Goal: Information Seeking & Learning: Find specific page/section

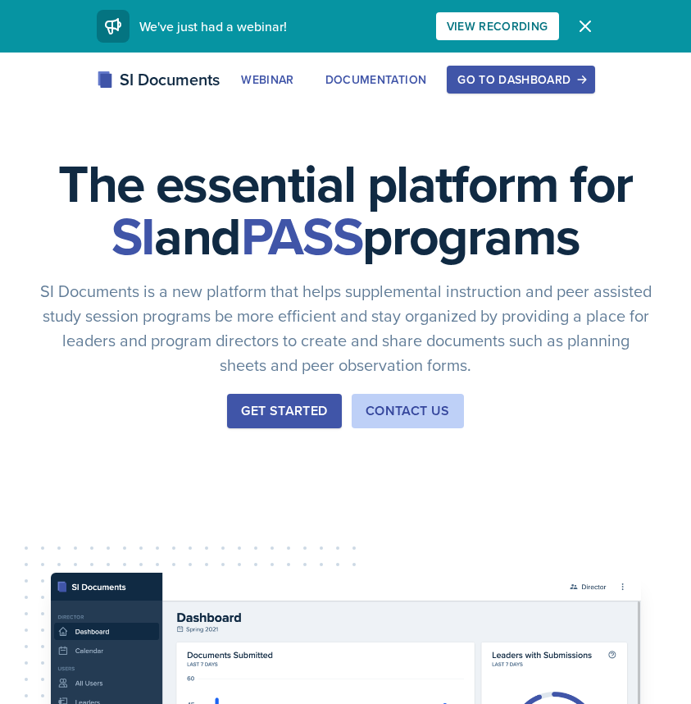
click at [514, 66] on button "Go to Dashboard" at bounding box center [521, 80] width 148 height 28
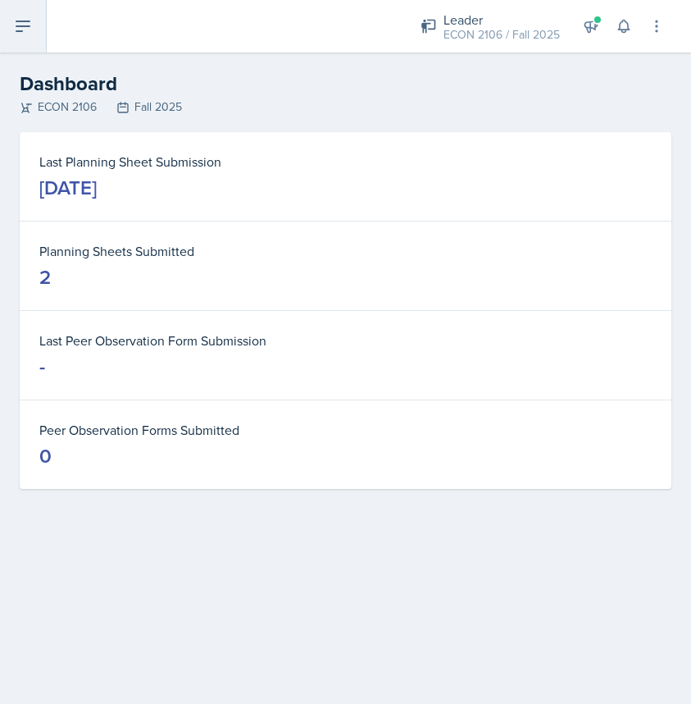
click at [12, 32] on button at bounding box center [23, 26] width 47 height 52
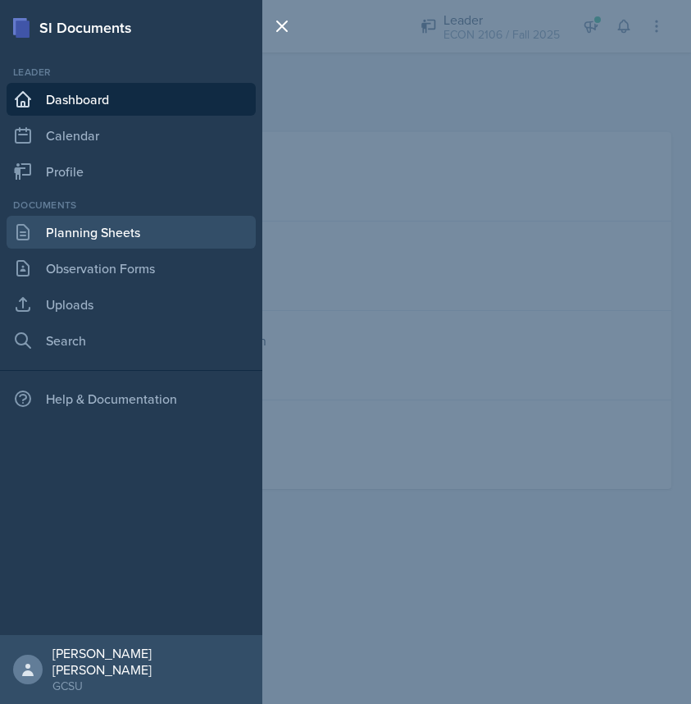
click at [114, 233] on link "Planning Sheets" at bounding box center [131, 232] width 249 height 33
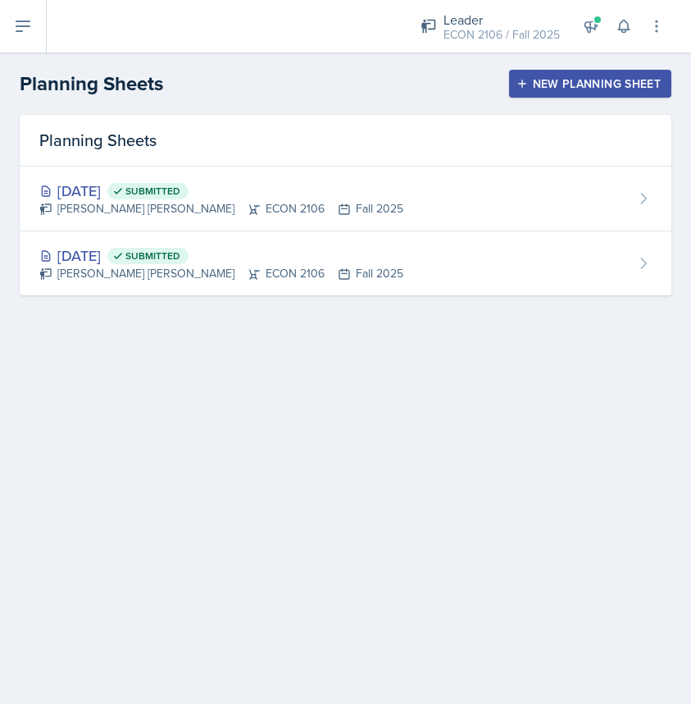
click at [536, 71] on button "New Planning Sheet" at bounding box center [590, 84] width 162 height 28
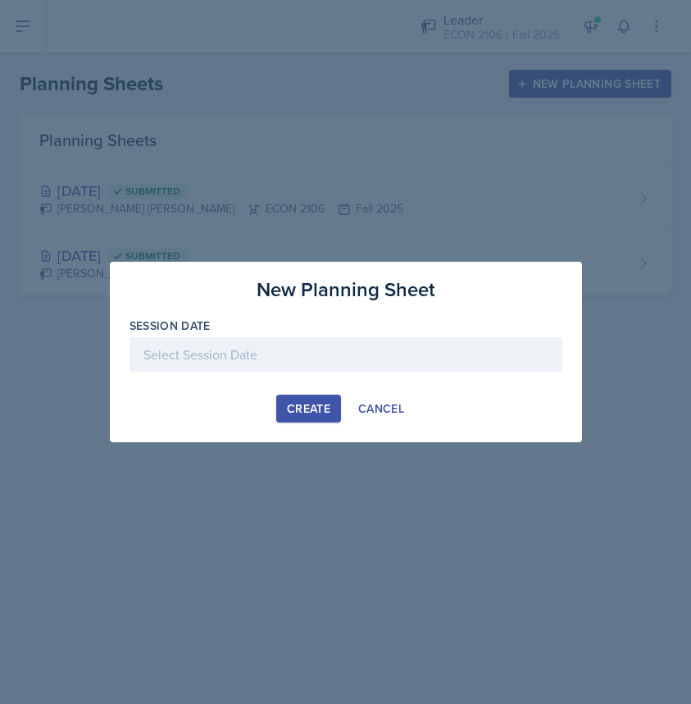
click at [274, 365] on div at bounding box center [346, 354] width 433 height 34
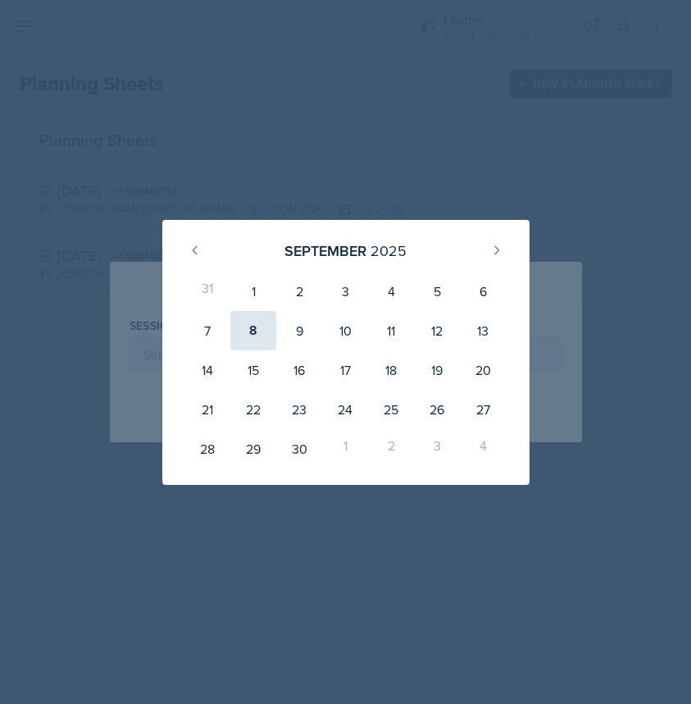
click at [253, 327] on div "8" at bounding box center [253, 330] width 46 height 39
type input "[DATE]"
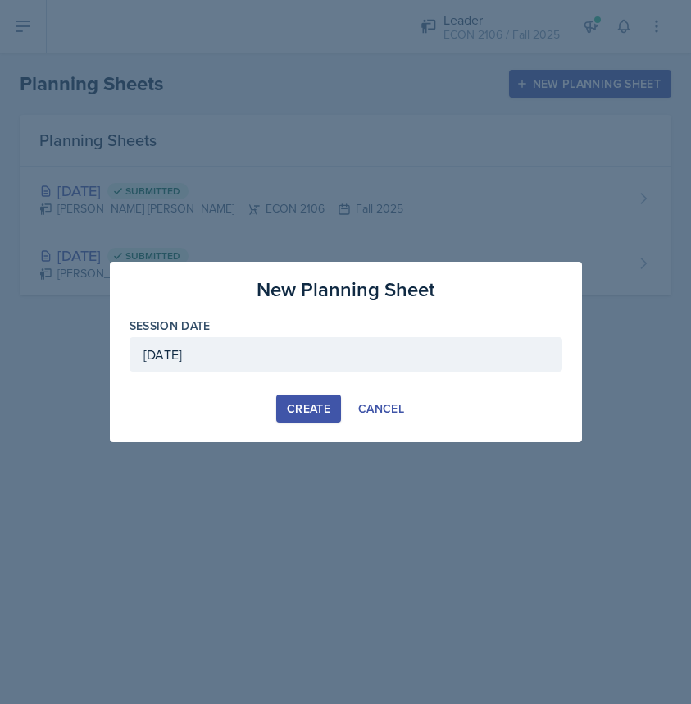
click at [303, 415] on div "Create" at bounding box center [308, 408] width 43 height 13
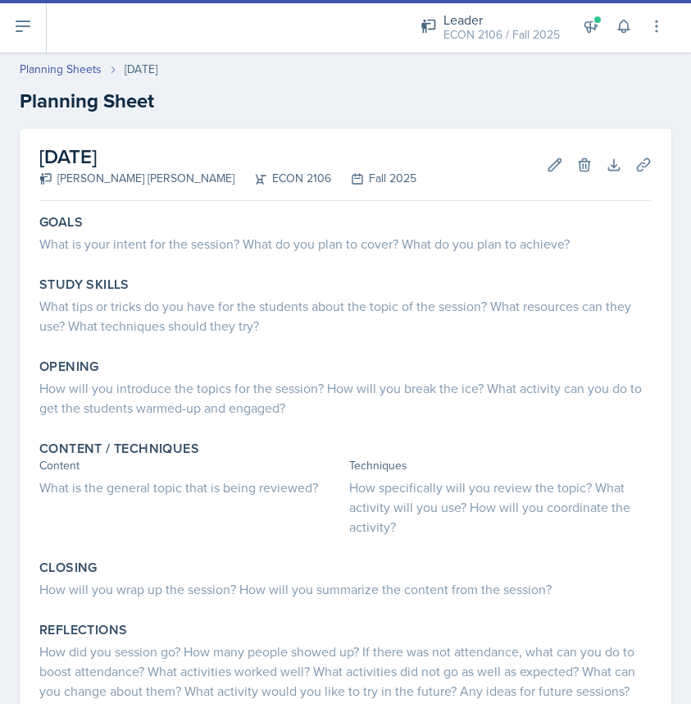
scroll to position [14, 0]
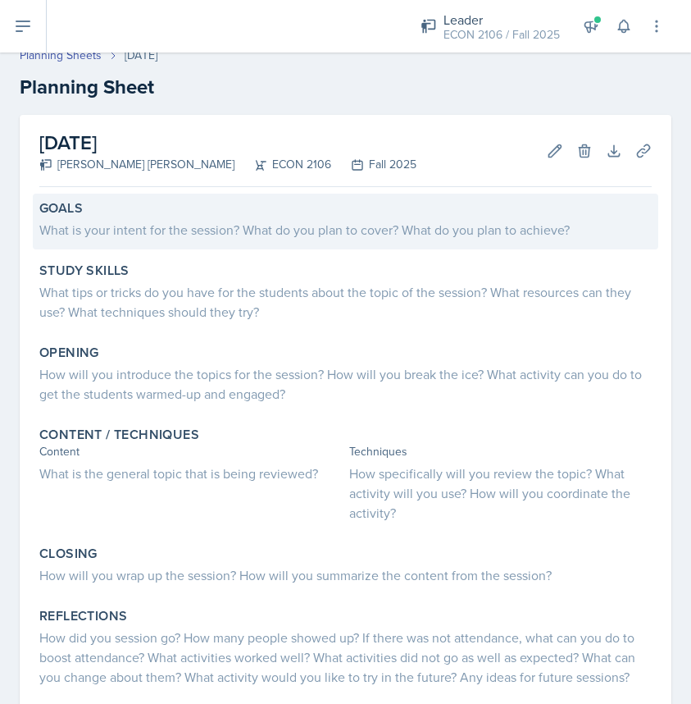
click at [308, 235] on div "What is your intent for the session? What do you plan to cover? What do you pla…" at bounding box center [345, 230] width 613 height 20
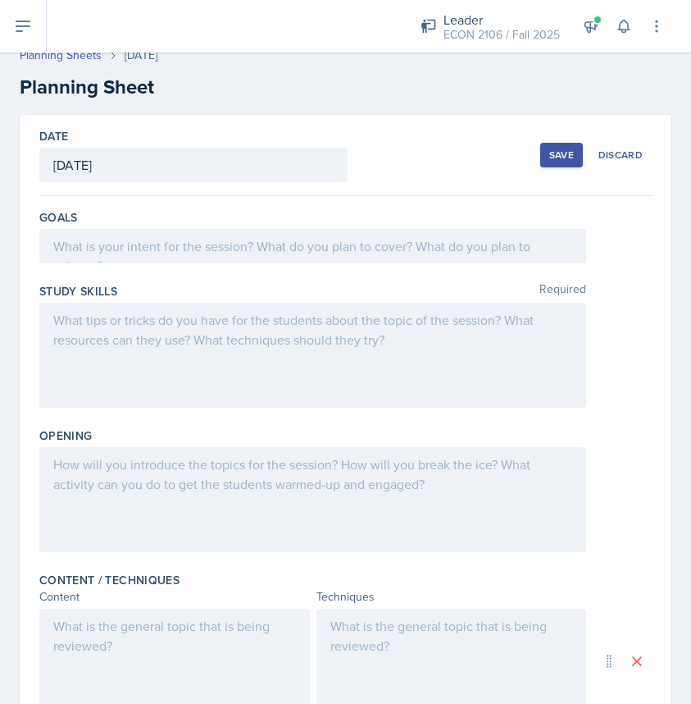
click at [289, 243] on div at bounding box center [312, 246] width 547 height 34
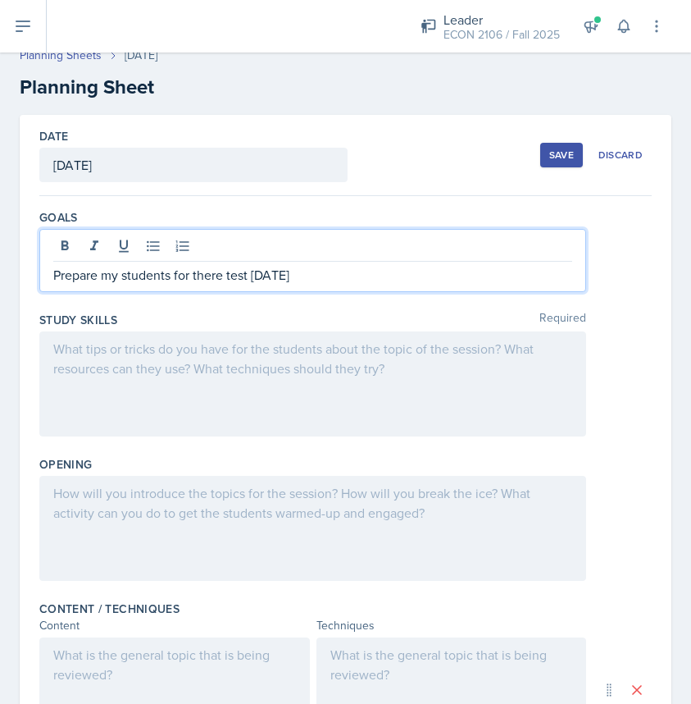
click at [258, 366] on div at bounding box center [312, 383] width 547 height 105
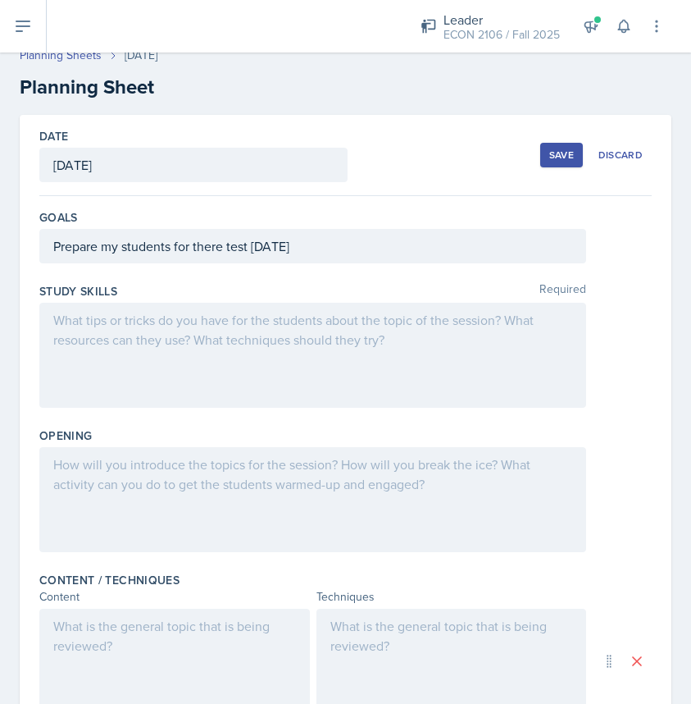
scroll to position [43, 0]
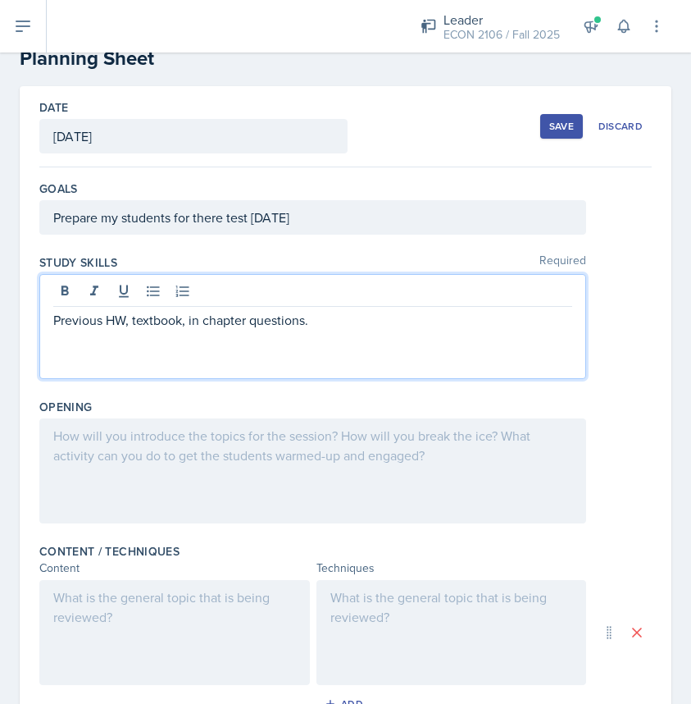
click at [221, 486] on div at bounding box center [312, 470] width 547 height 105
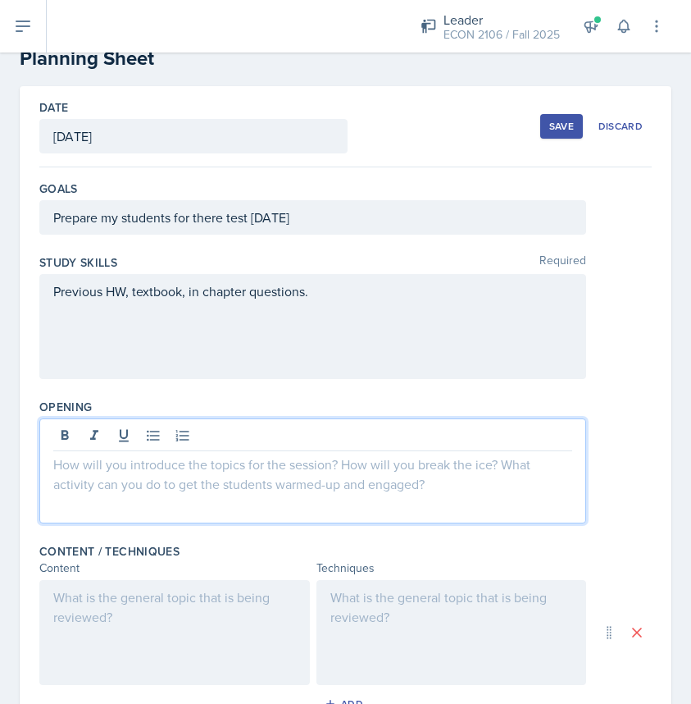
scroll to position [71, 0]
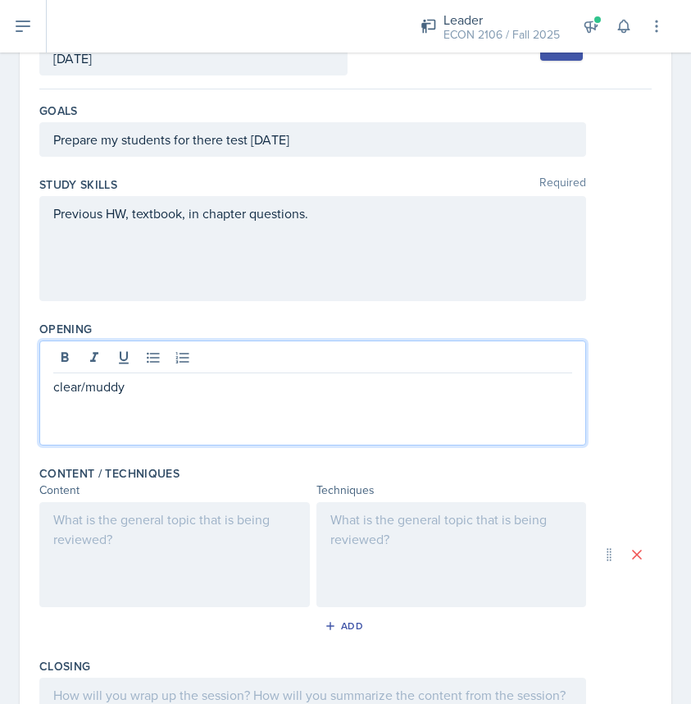
click at [240, 563] on div at bounding box center [174, 554] width 271 height 105
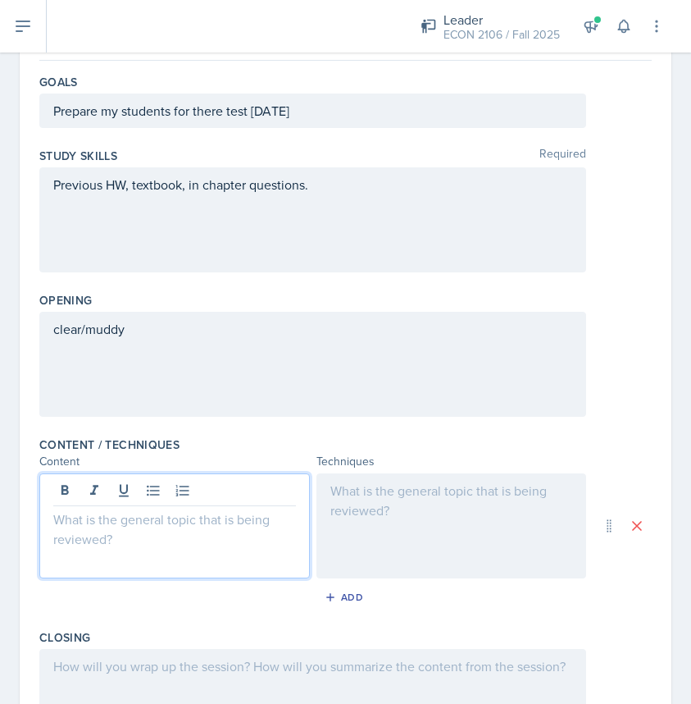
scroll to position [168, 0]
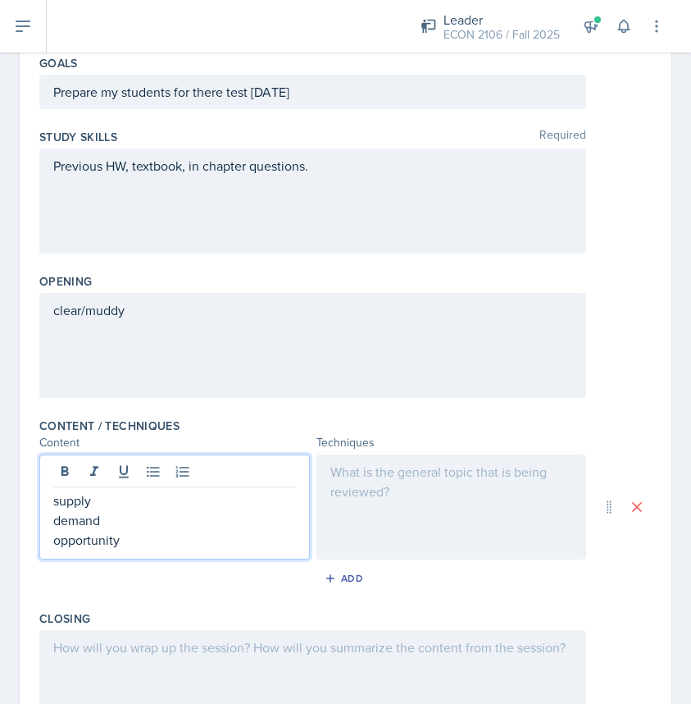
click at [121, 545] on p "opportunity" at bounding box center [174, 540] width 243 height 20
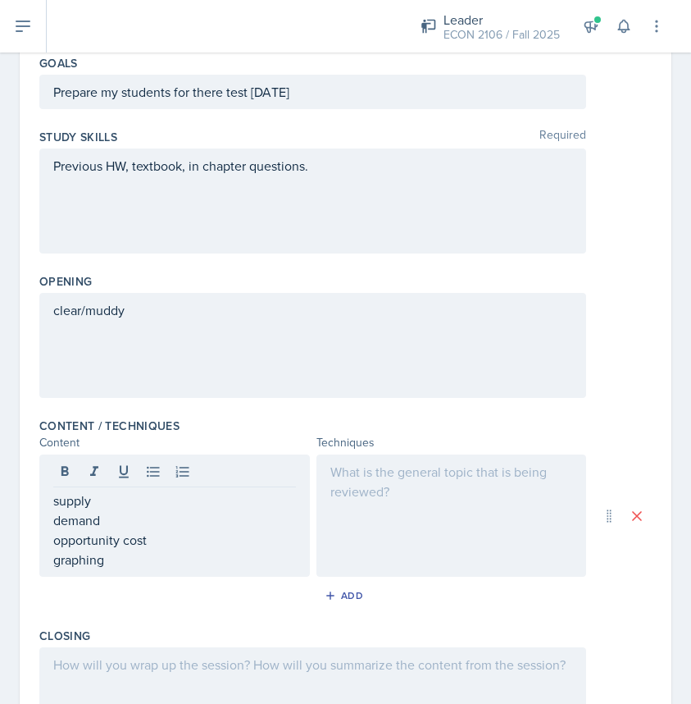
click at [355, 499] on div at bounding box center [452, 515] width 271 height 122
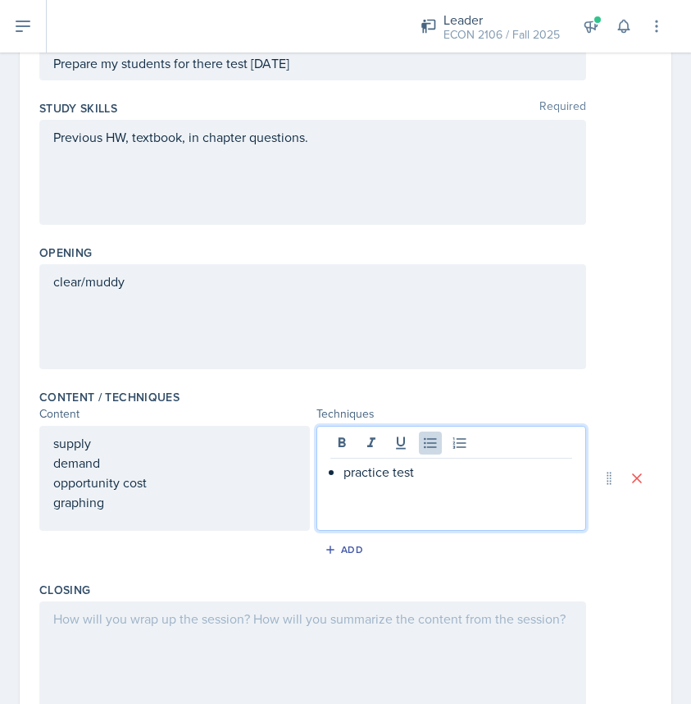
scroll to position [409, 0]
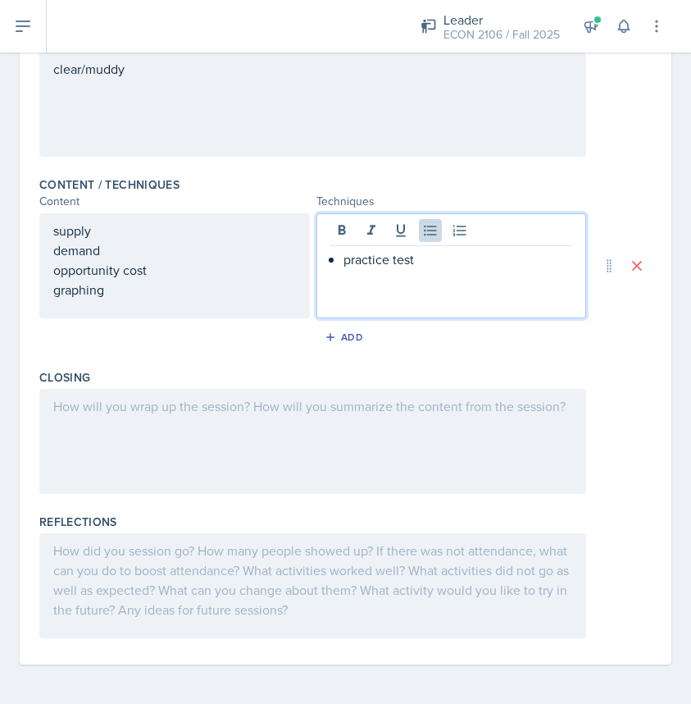
click at [338, 446] on div at bounding box center [312, 441] width 547 height 105
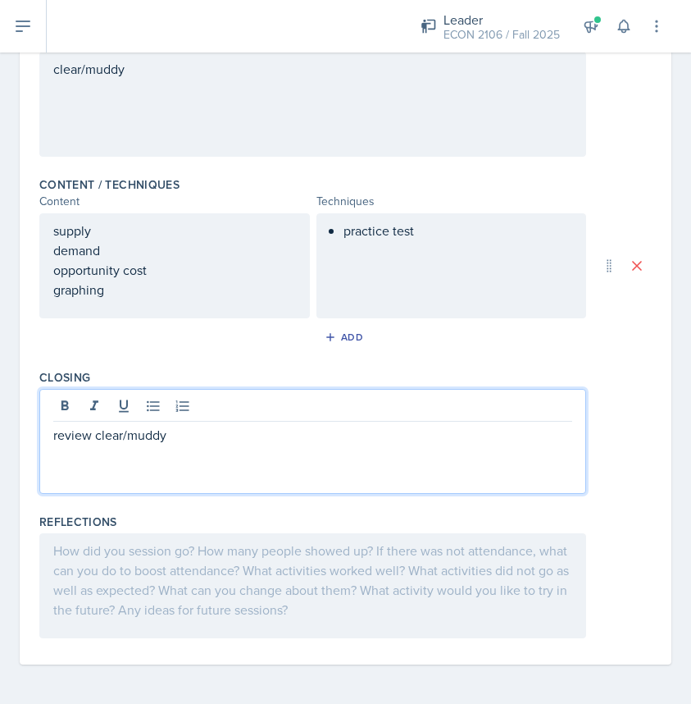
scroll to position [0, 0]
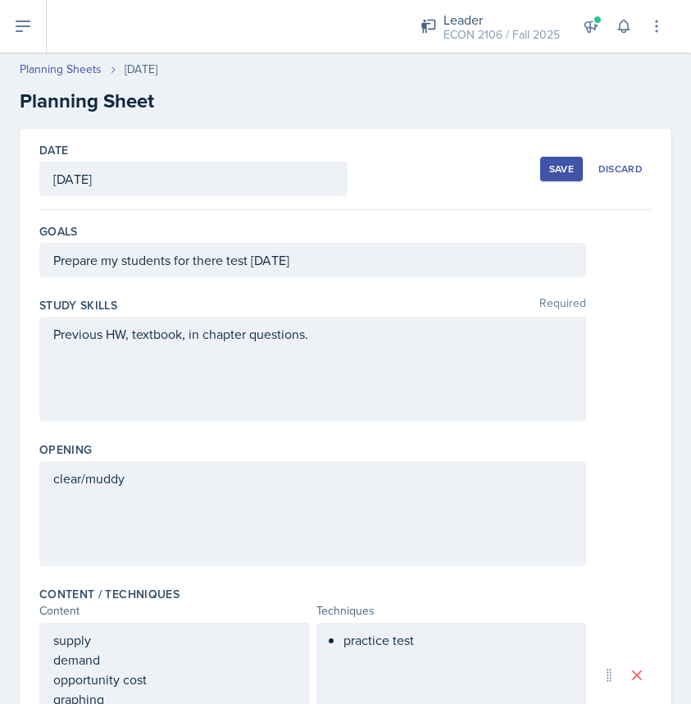
click at [566, 162] on div "Save" at bounding box center [562, 168] width 25 height 13
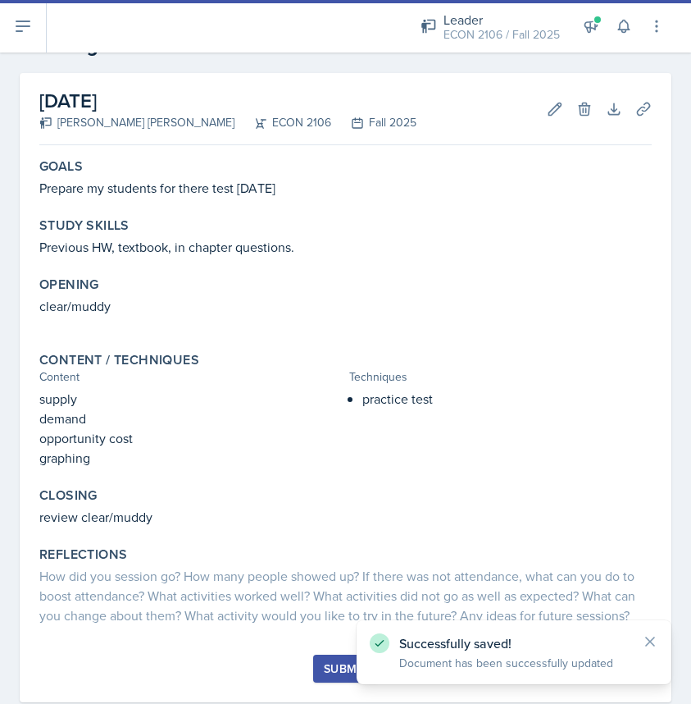
scroll to position [93, 0]
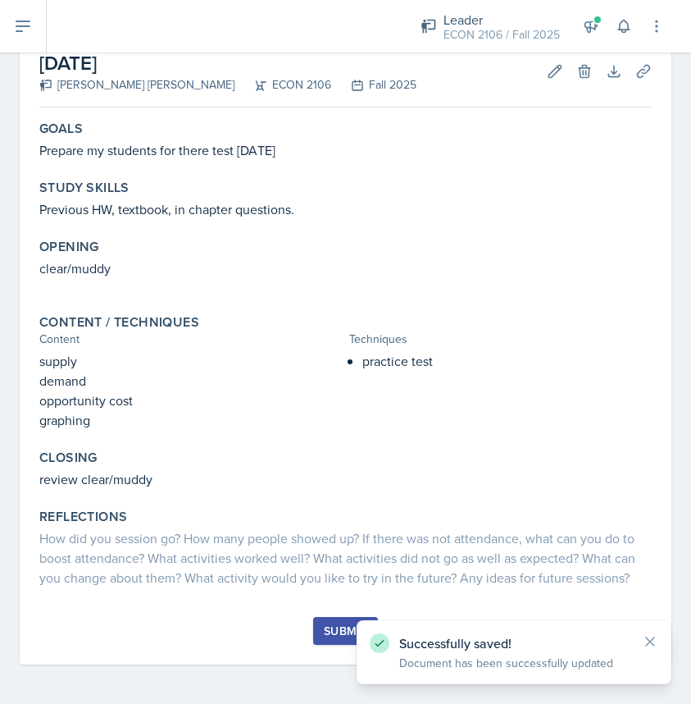
click at [339, 637] on div "Submit" at bounding box center [345, 630] width 43 height 13
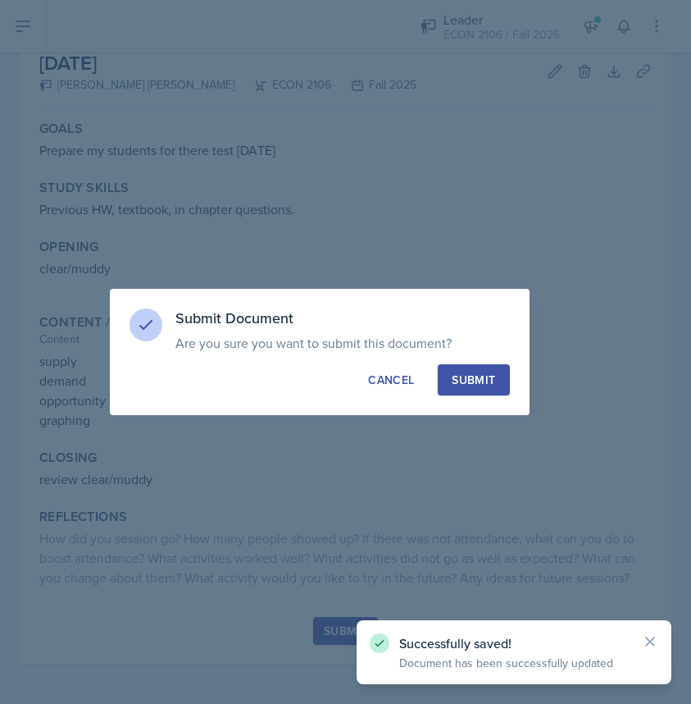
click at [477, 377] on div "Submit" at bounding box center [473, 380] width 43 height 16
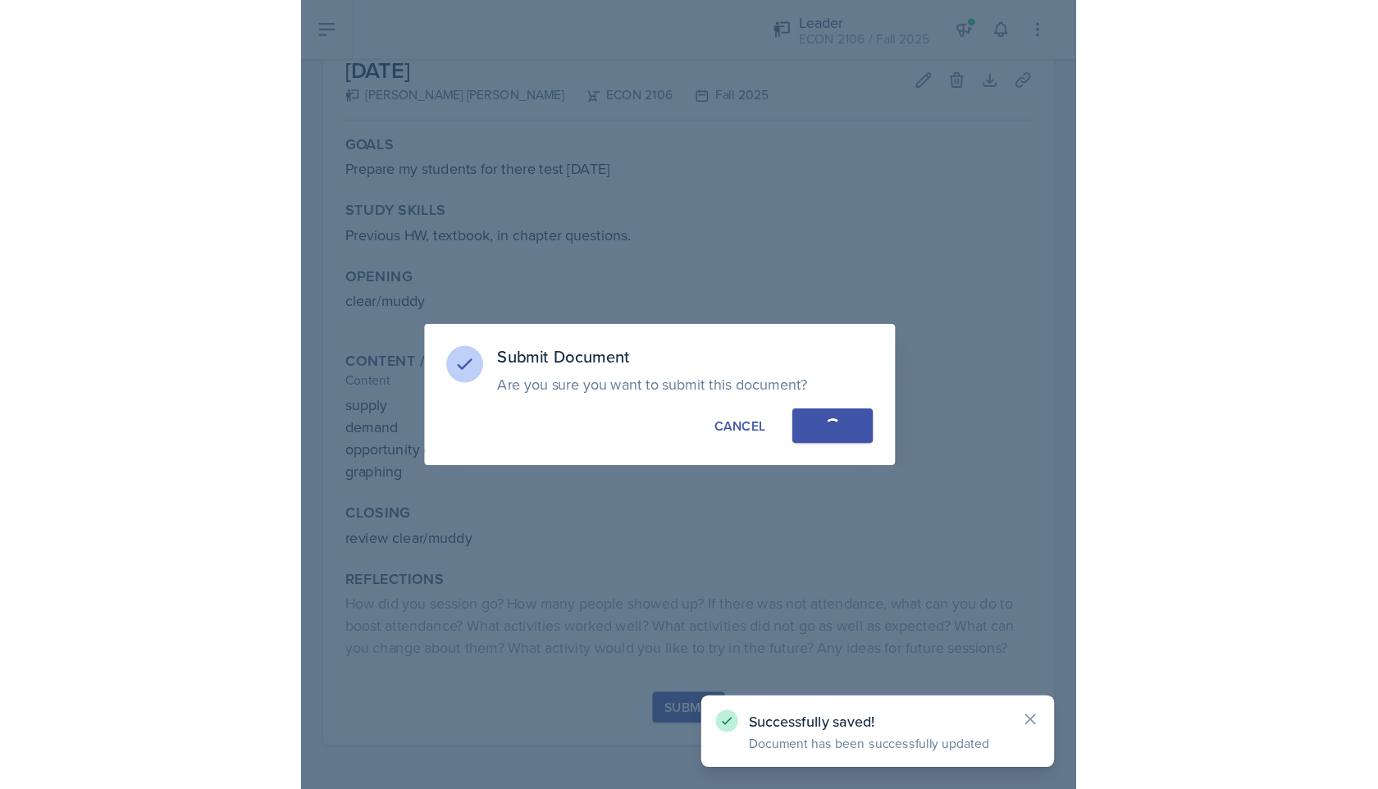
scroll to position [0, 0]
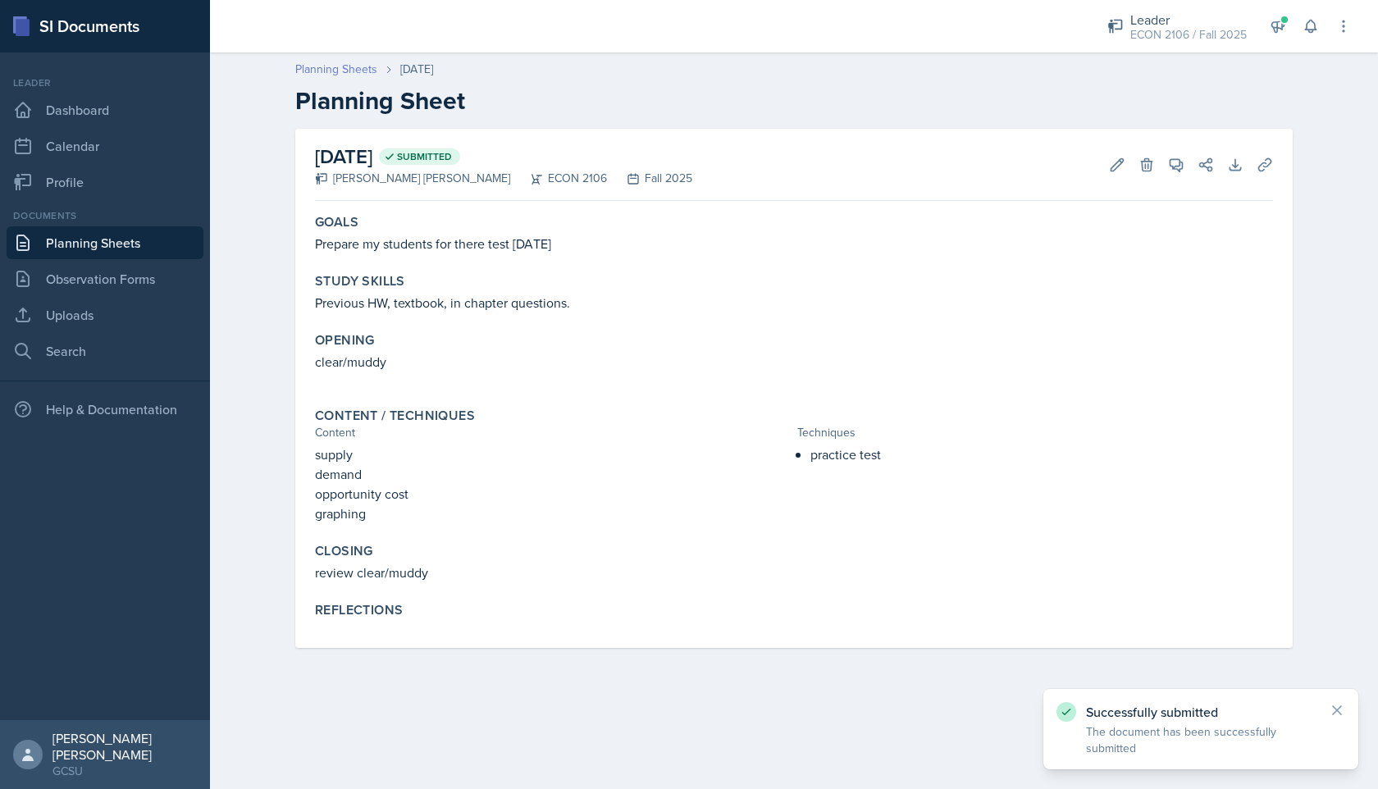
click at [362, 73] on link "Planning Sheets" at bounding box center [336, 69] width 82 height 17
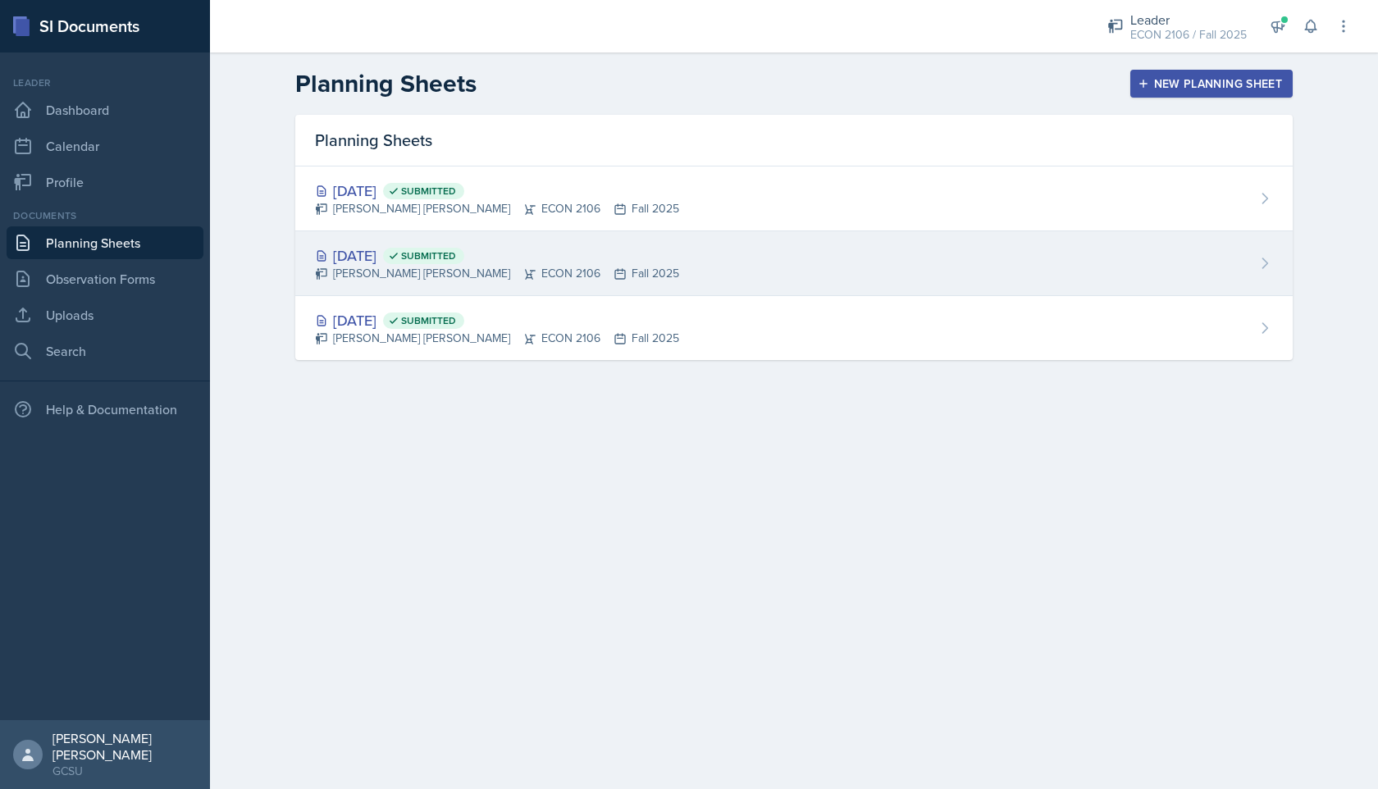
click at [587, 267] on div "Mary Hayden Hughes ECON 2106 Fall 2025" at bounding box center [497, 273] width 364 height 17
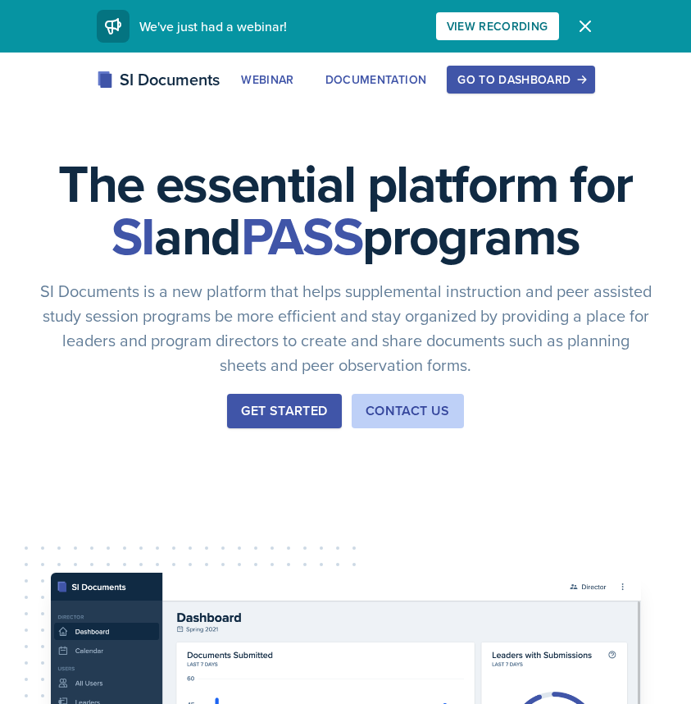
click at [515, 84] on div "Go to Dashboard" at bounding box center [521, 79] width 126 height 13
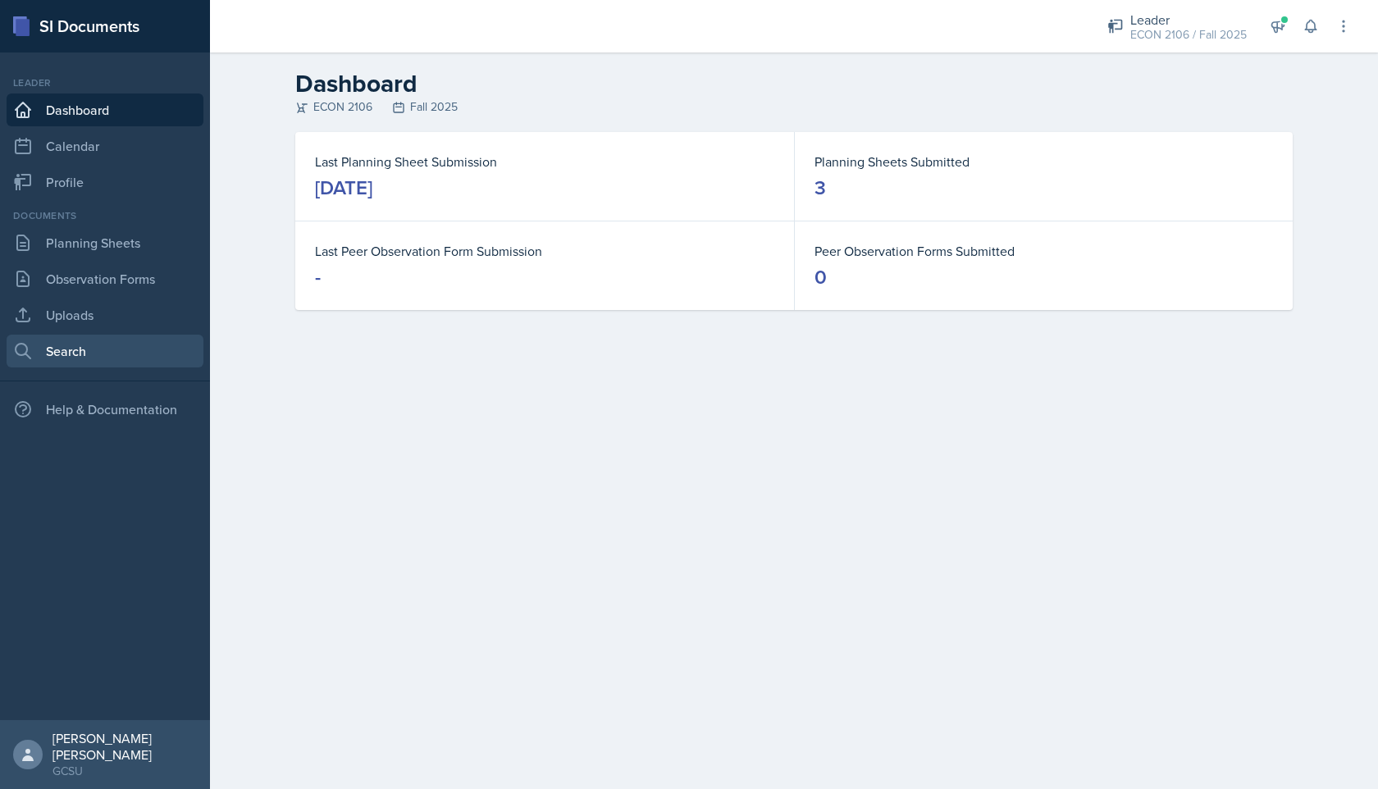
click at [85, 355] on link "Search" at bounding box center [105, 351] width 197 height 33
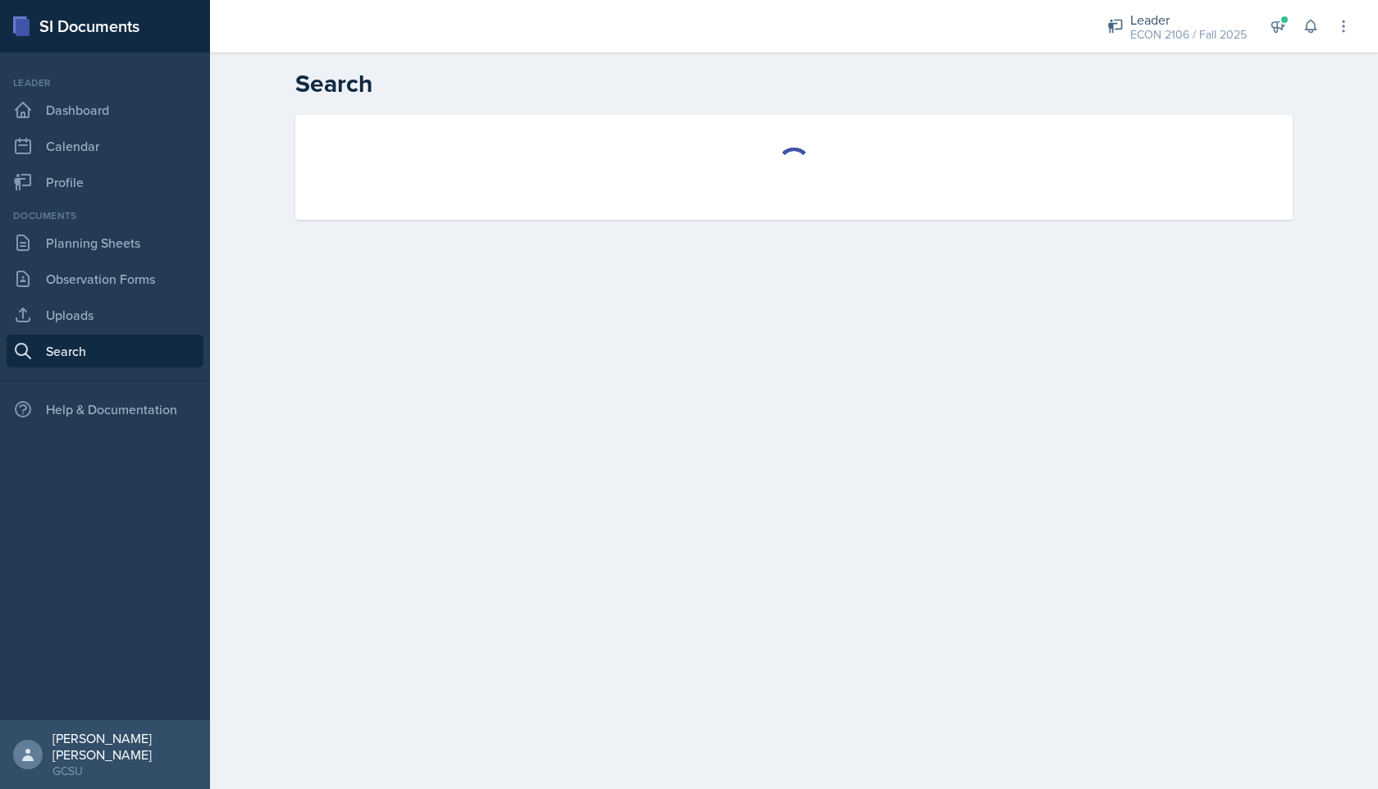
select select "all"
select select "1"
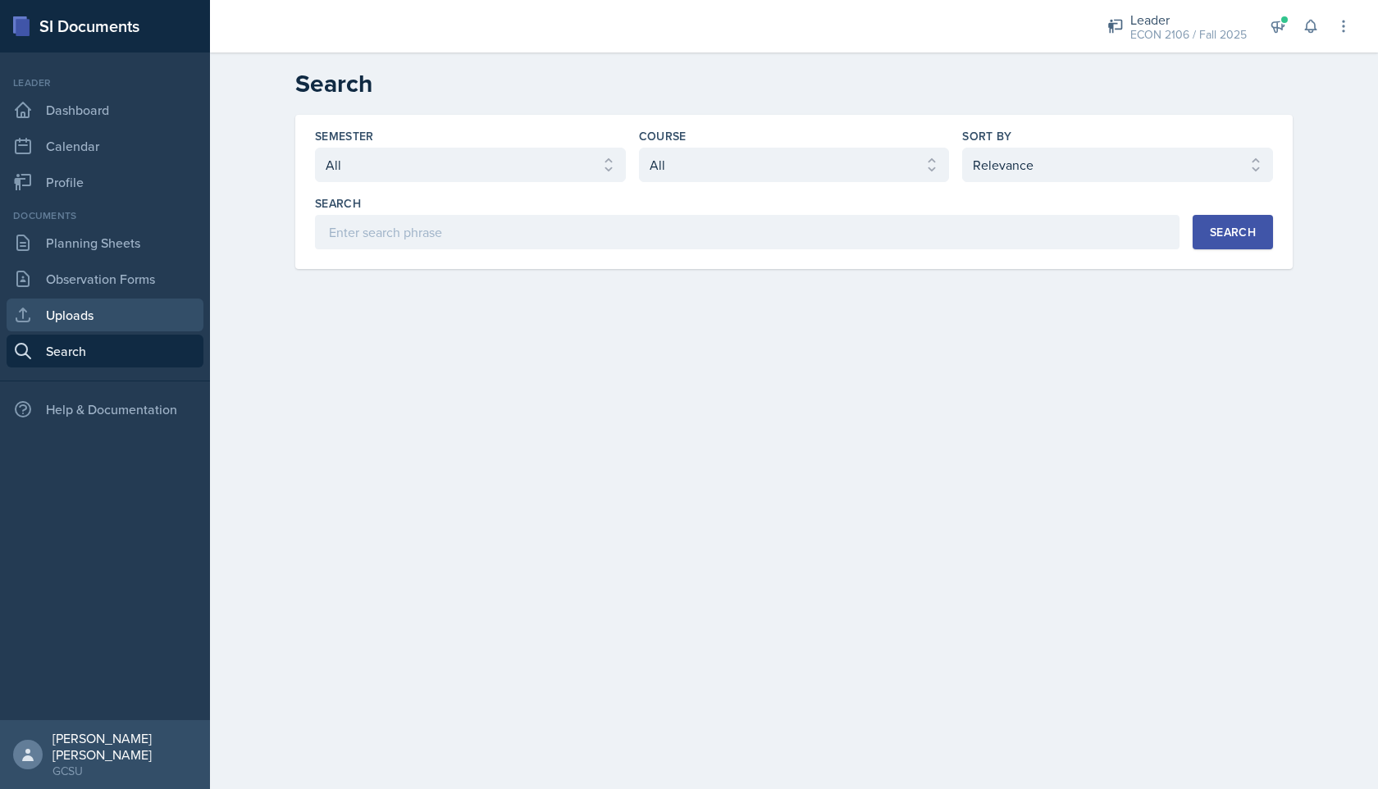
click at [172, 314] on link "Uploads" at bounding box center [105, 315] width 197 height 33
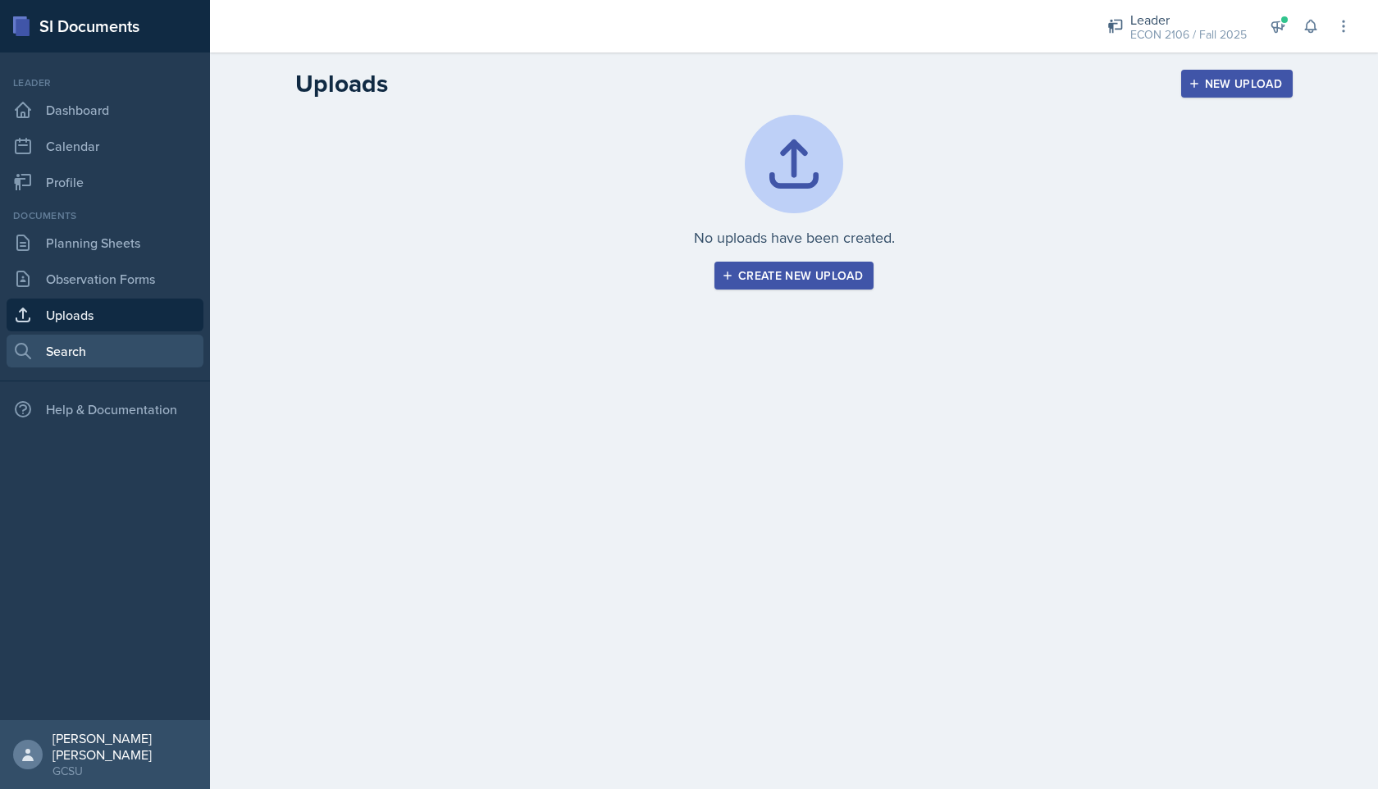
click at [162, 339] on link "Search" at bounding box center [105, 351] width 197 height 33
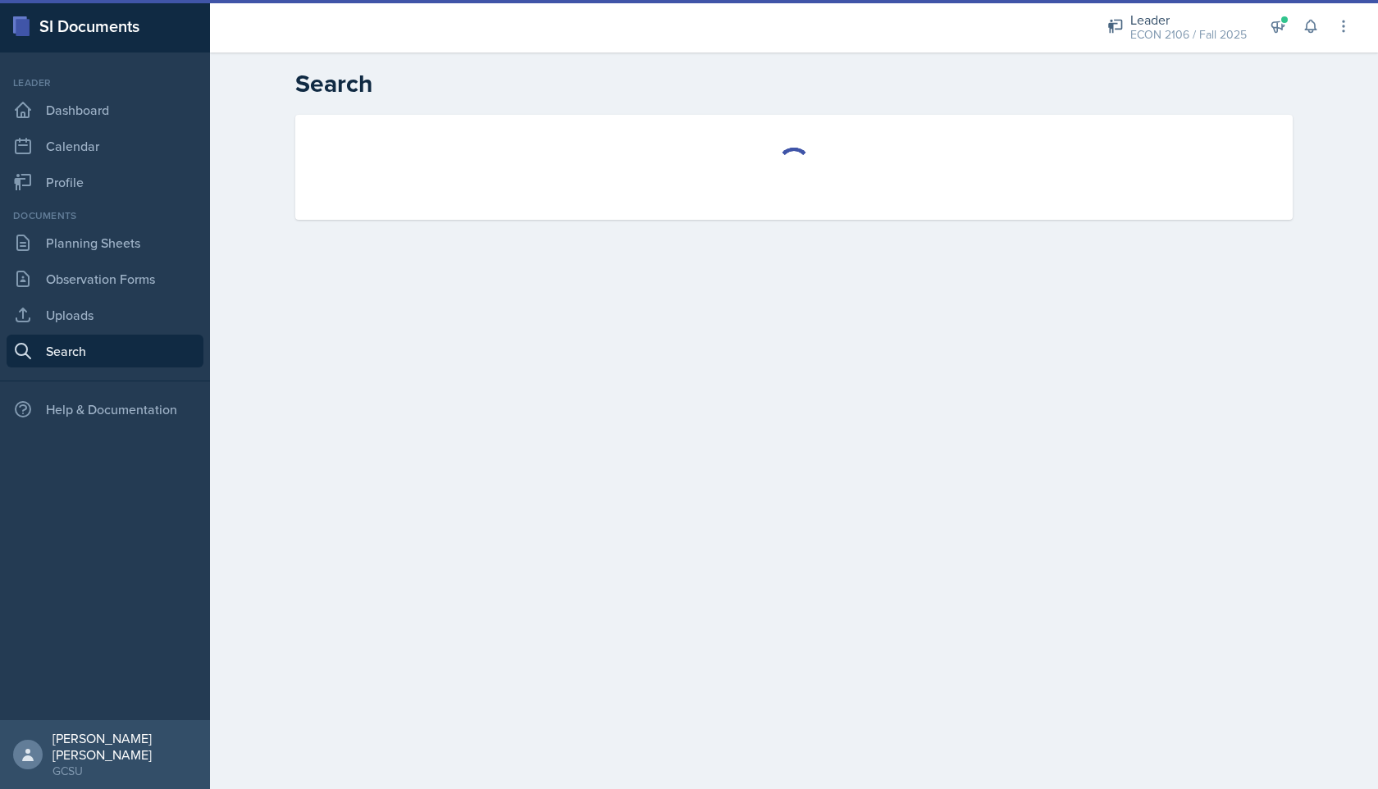
select select "all"
select select "1"
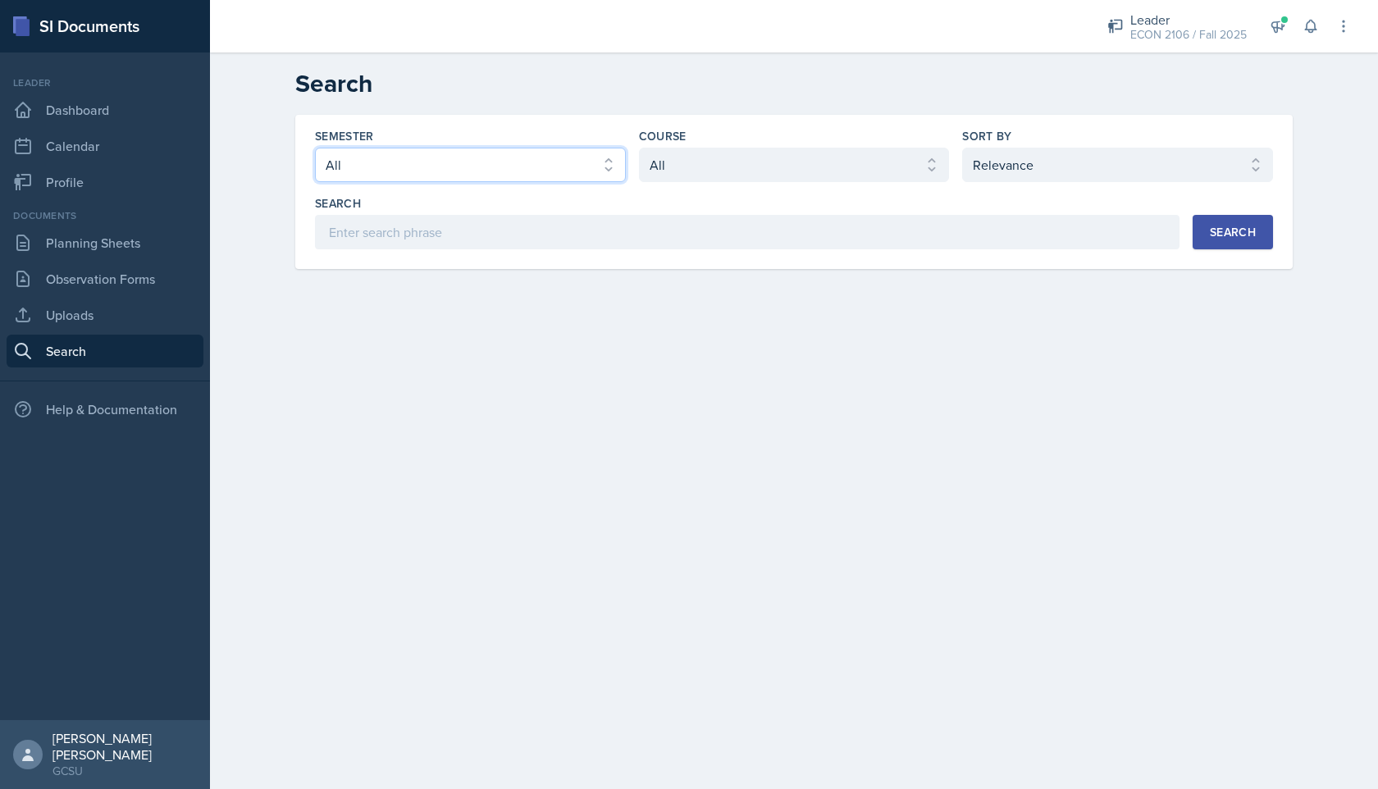
click at [565, 161] on select "Select semester All Fall 2025 Spring 2025 Fall 2024 Spring 2024 Fall 2023 Sprin…" at bounding box center [470, 165] width 311 height 34
select select "e7b6c66a-987a-4ab3-92d3-5526cc86007b"
click at [315, 148] on select "Select semester All Fall 2025 Spring 2025 Fall 2024 Spring 2024 Fall 2023 Sprin…" at bounding box center [470, 165] width 311 height 34
click at [691, 162] on select "Select course All ACCT 3101 ACCT 3102 ASTR 1000 BIOL 1100 BIOL 1107 BIOL 1108 B…" at bounding box center [794, 165] width 311 height 34
select select "c9bad1b1-c359-4dc6-8455-743bf519e2f7"
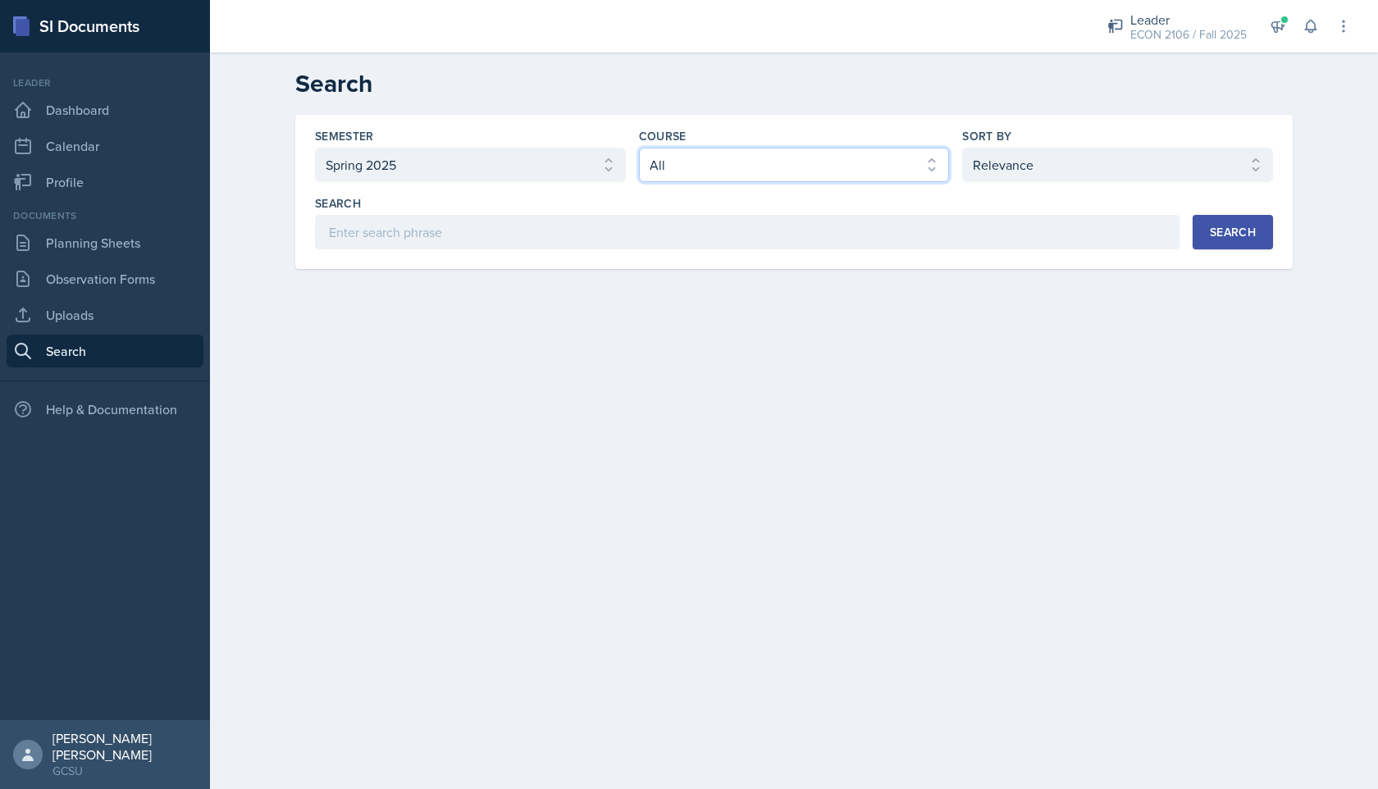
click at [639, 148] on select "Select course All ACCT 3101 ACCT 3102 ASTR 1000 BIOL 1100 BIOL 1107 BIOL 1108 B…" at bounding box center [794, 165] width 311 height 34
click at [691, 231] on div "Search" at bounding box center [1233, 232] width 46 height 13
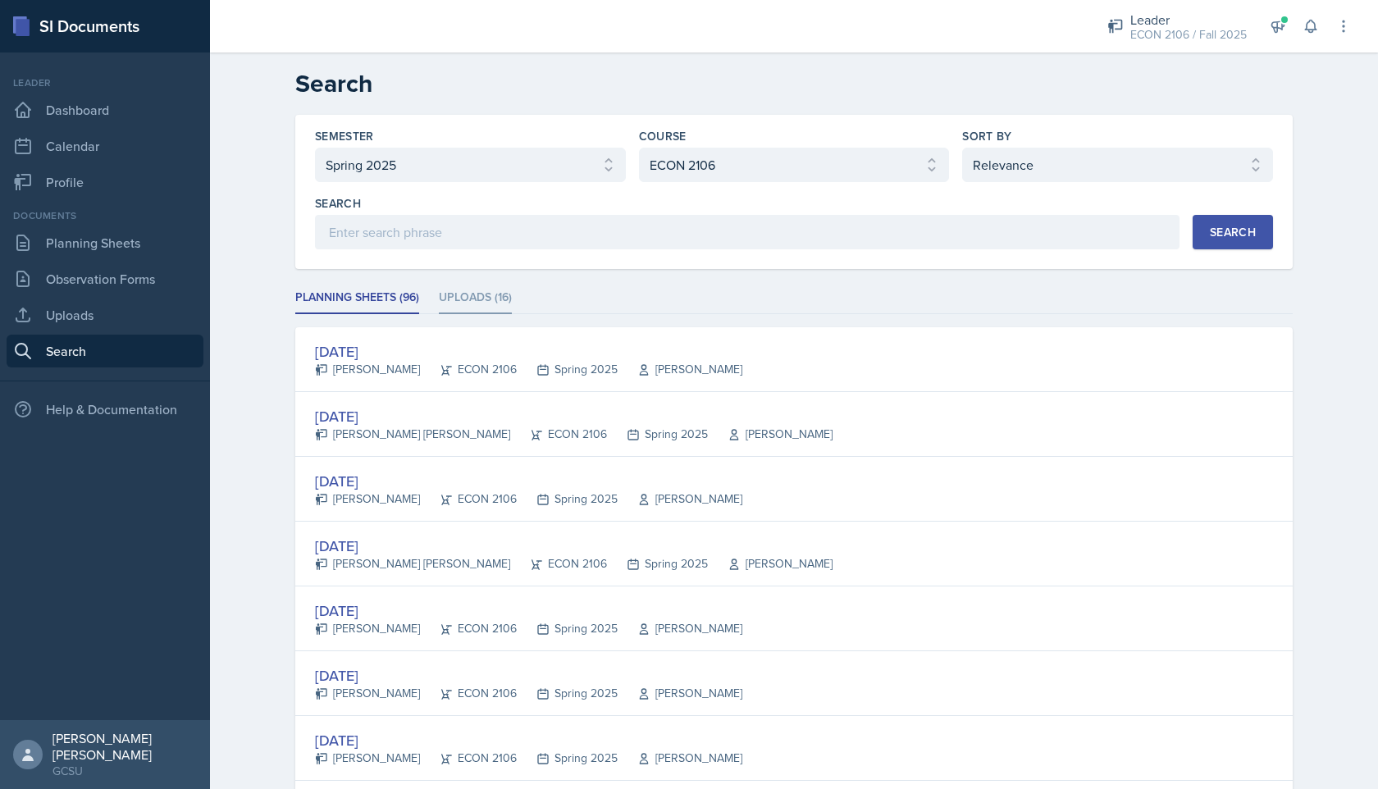
click at [479, 290] on li "Uploads (16)" at bounding box center [475, 298] width 73 height 32
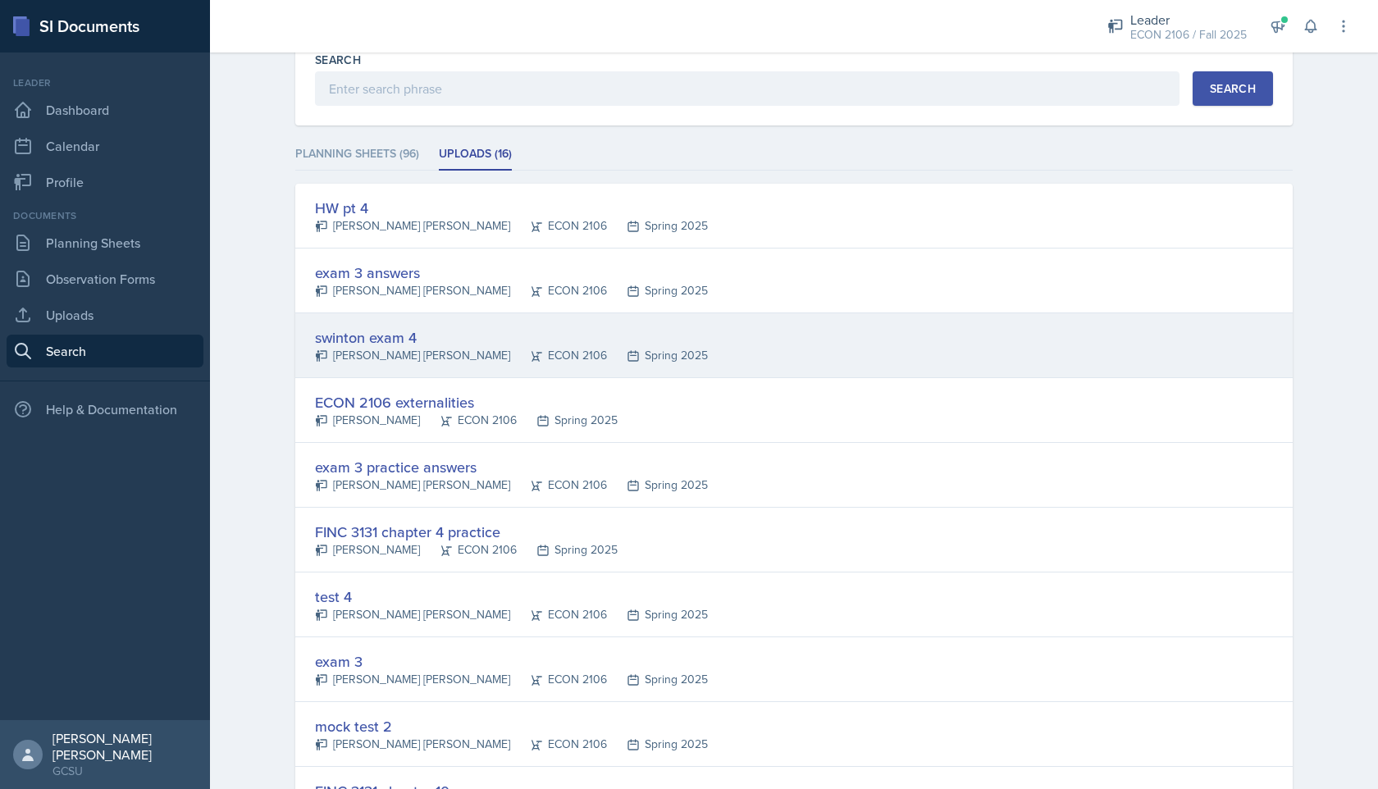
scroll to position [136, 0]
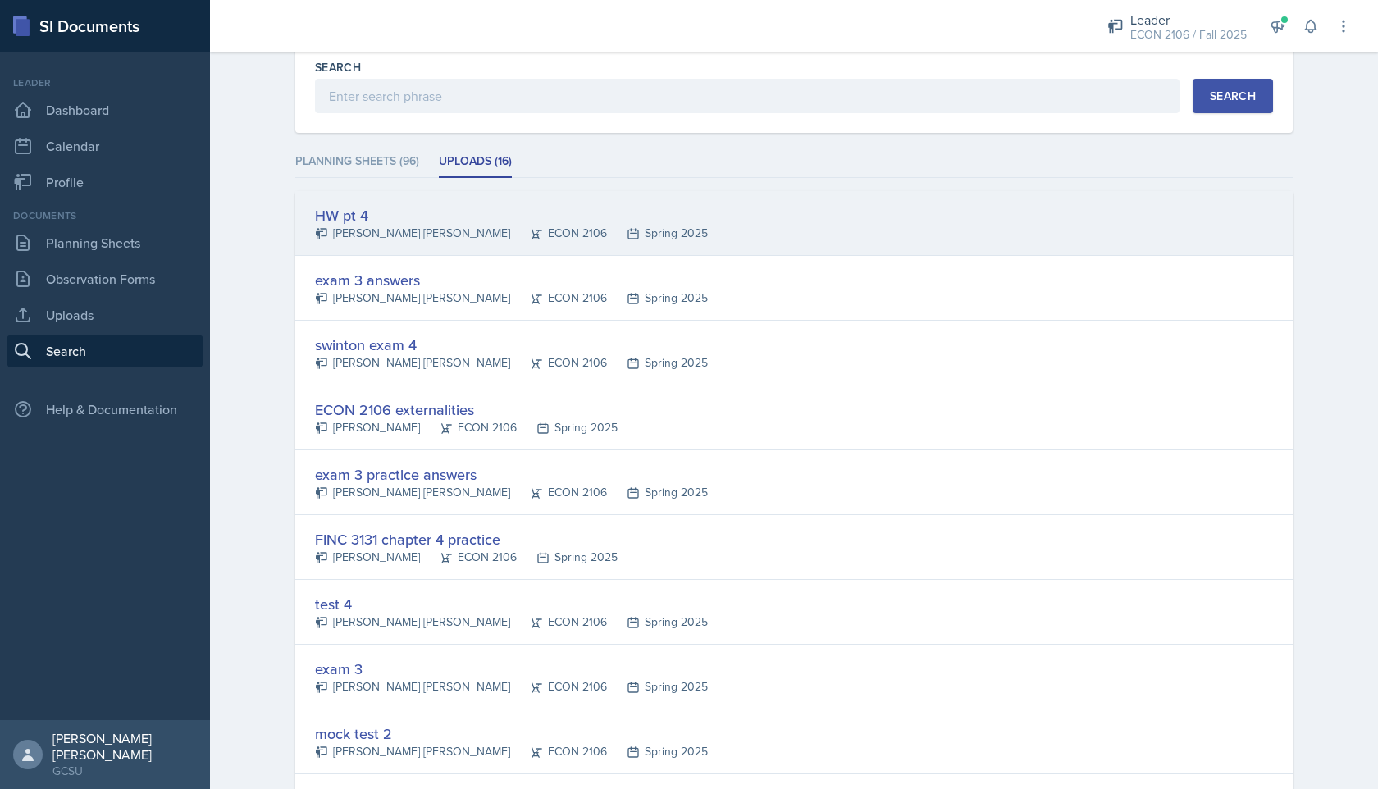
click at [423, 219] on div "HW pt 4" at bounding box center [511, 215] width 393 height 22
click at [0, 0] on div at bounding box center [0, 0] width 0 height 0
click at [423, 219] on div "HW pt 4" at bounding box center [511, 215] width 393 height 22
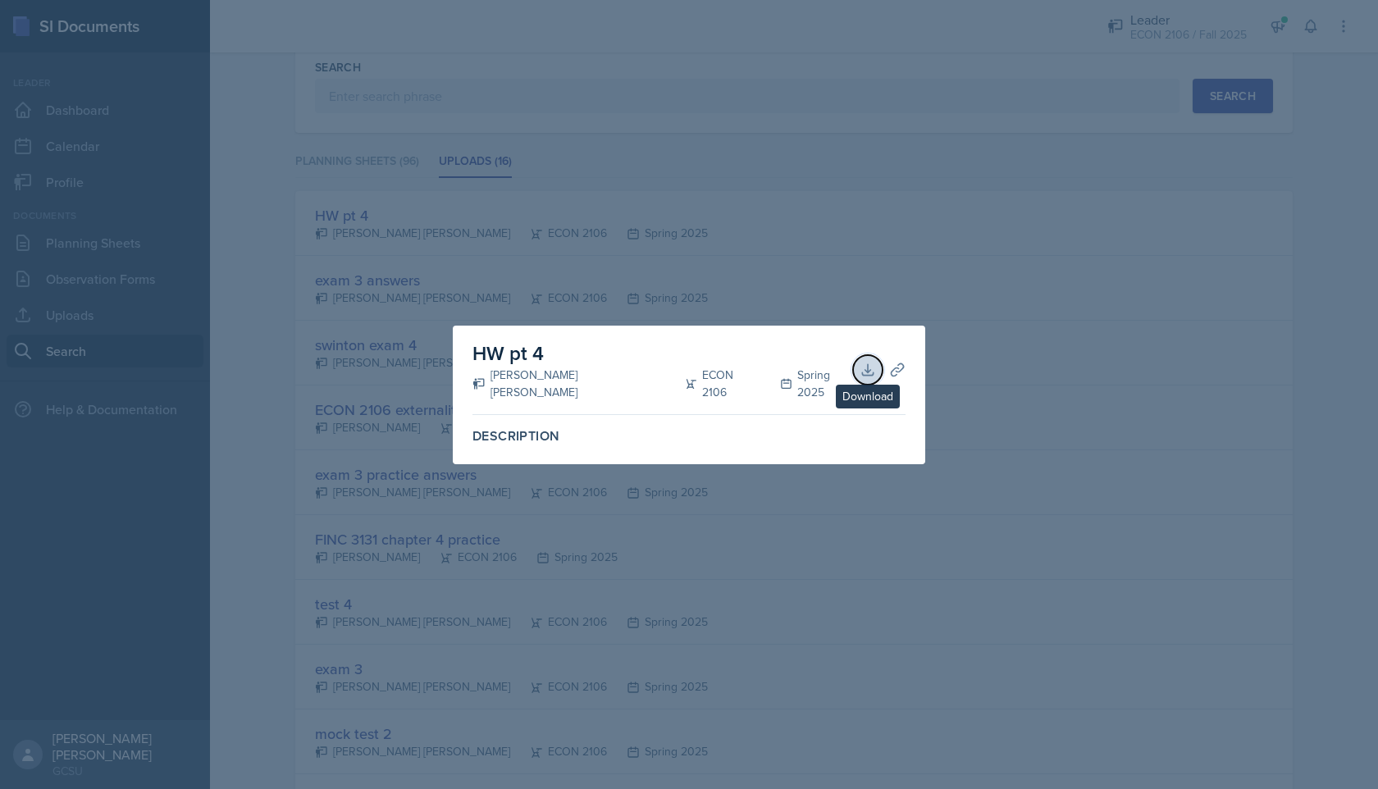
click at [691, 374] on icon at bounding box center [867, 369] width 11 height 11
click at [691, 248] on div at bounding box center [689, 394] width 1378 height 789
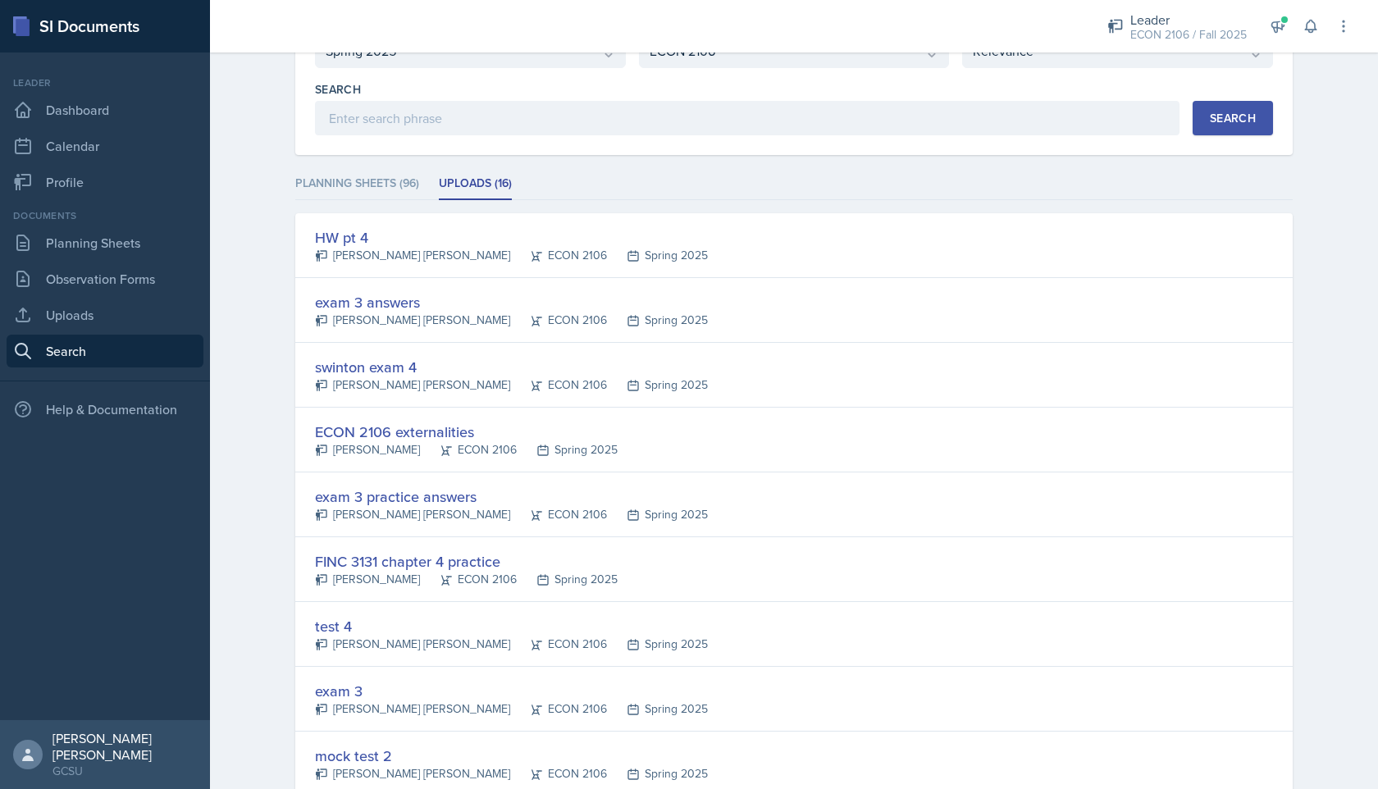
scroll to position [0, 0]
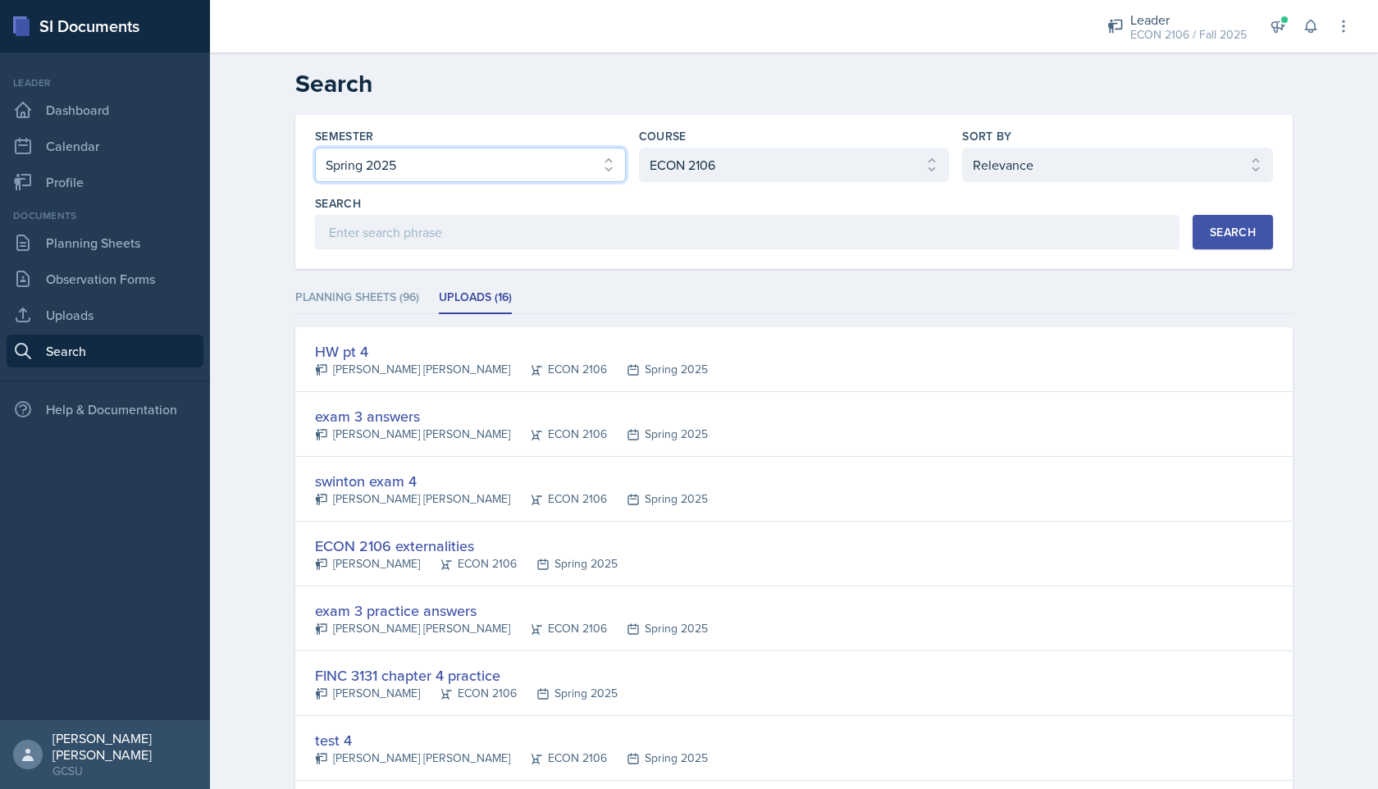
click at [599, 165] on select "Select semester All Fall 2025 Spring 2025 Fall 2024 Spring 2024 Fall 2023 Sprin…" at bounding box center [470, 165] width 311 height 34
select select "all"
click at [315, 148] on select "Select semester All Fall 2025 Spring 2025 Fall 2024 Spring 2024 Fall 2023 Sprin…" at bounding box center [470, 165] width 311 height 34
click at [691, 231] on div "Search" at bounding box center [1233, 232] width 46 height 13
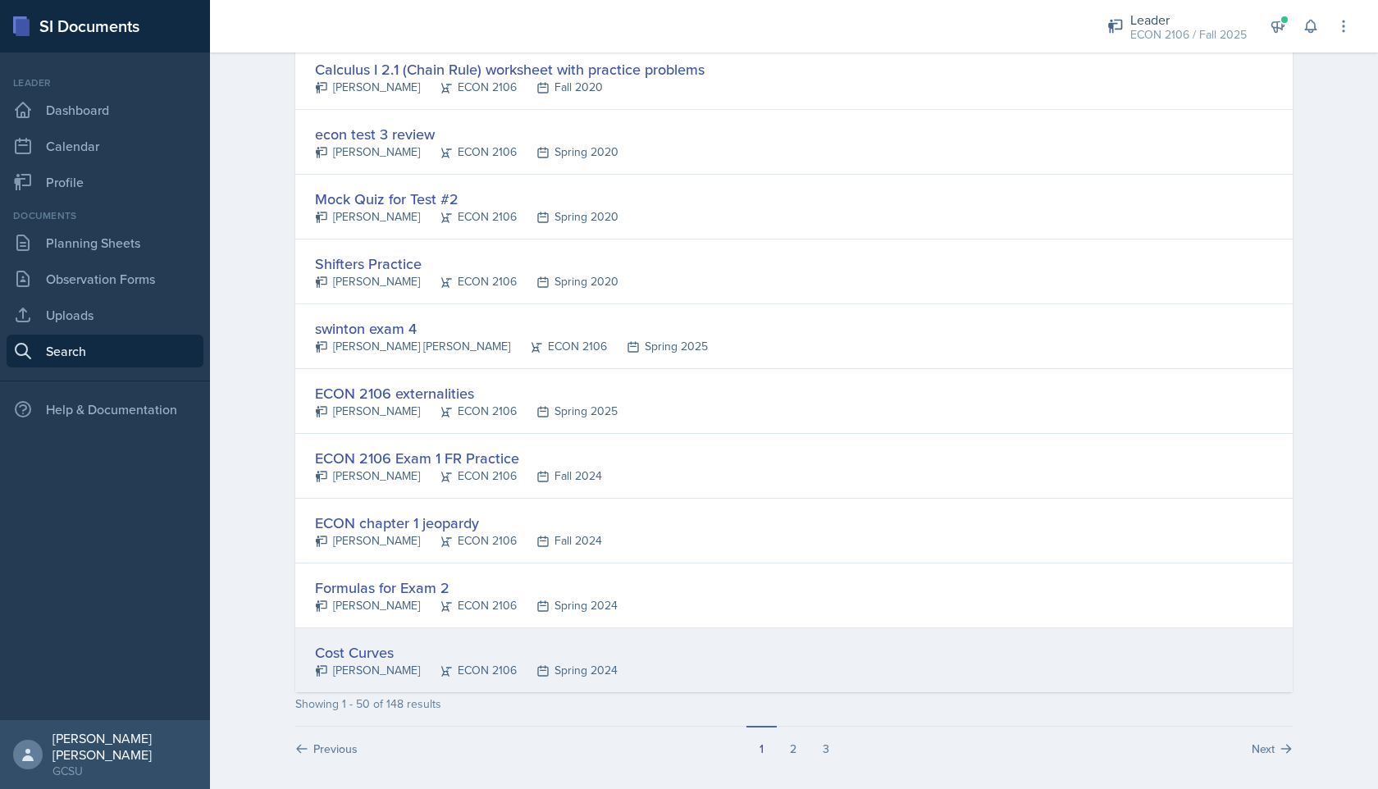
scroll to position [2881, 0]
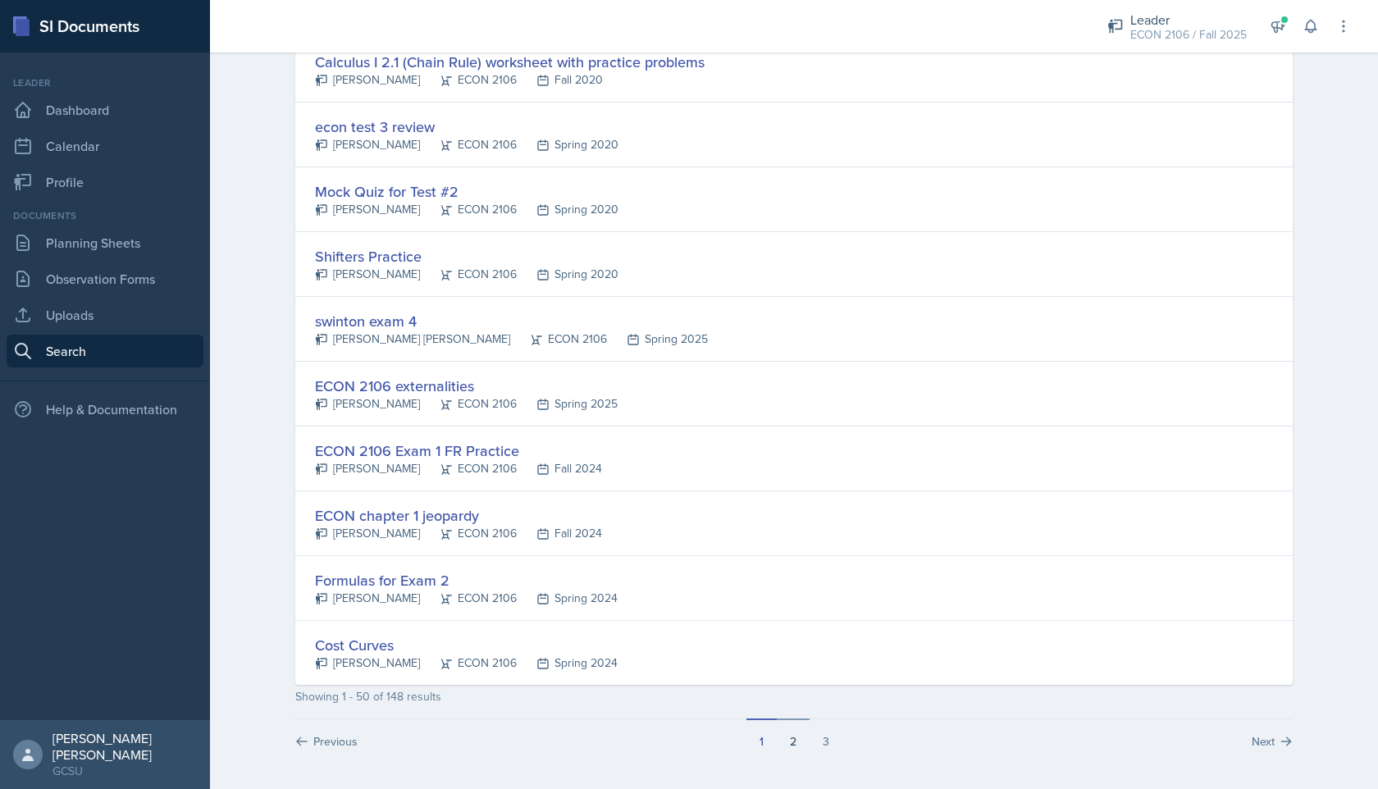
click at [691, 703] on button "2" at bounding box center [793, 733] width 33 height 31
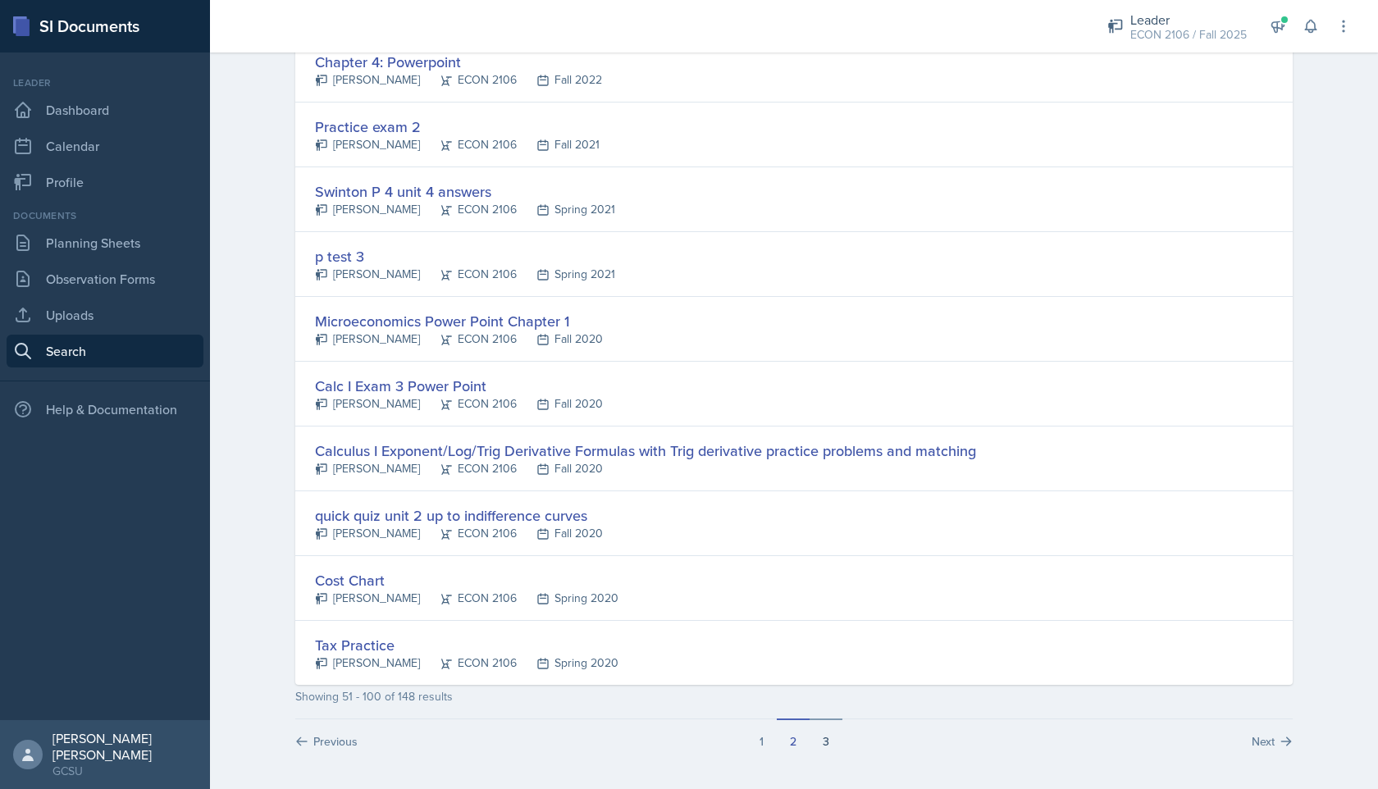
click at [691, 703] on button "3" at bounding box center [825, 733] width 33 height 31
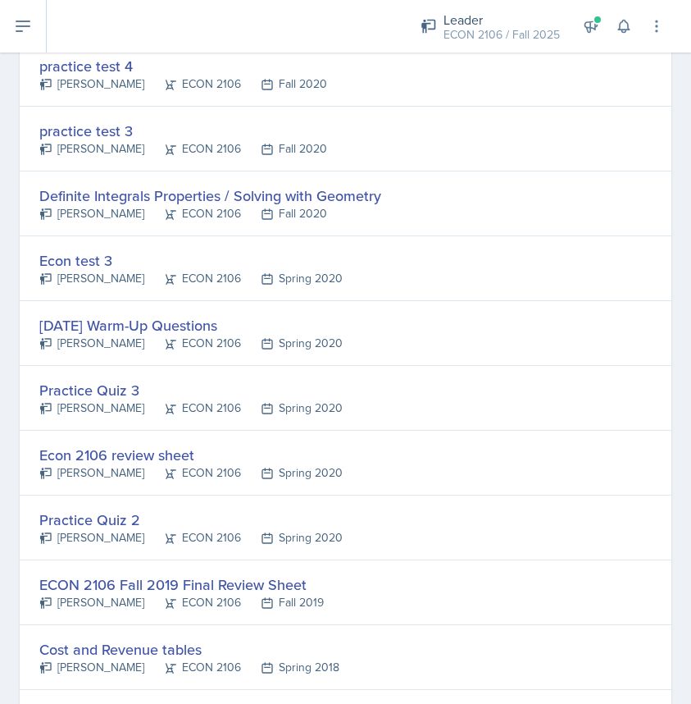
scroll to position [2839, 0]
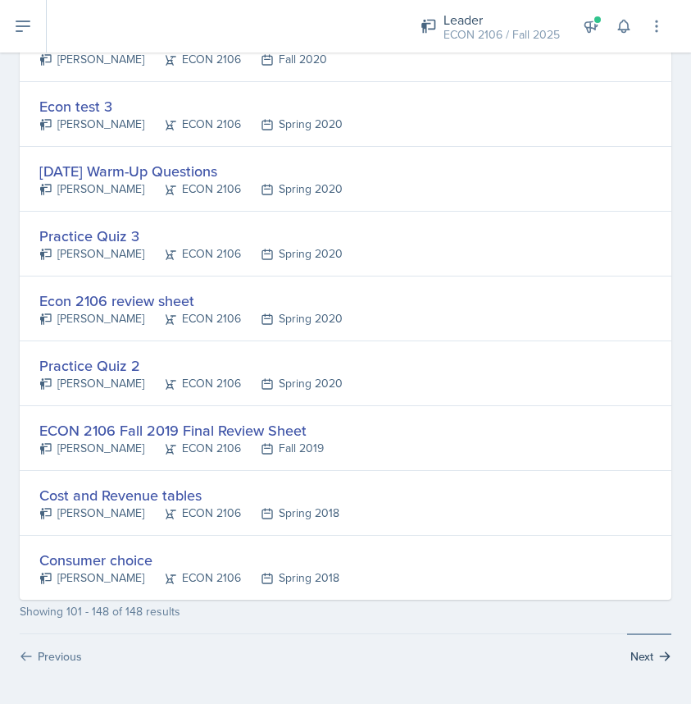
click at [645, 653] on button "Next" at bounding box center [649, 648] width 44 height 31
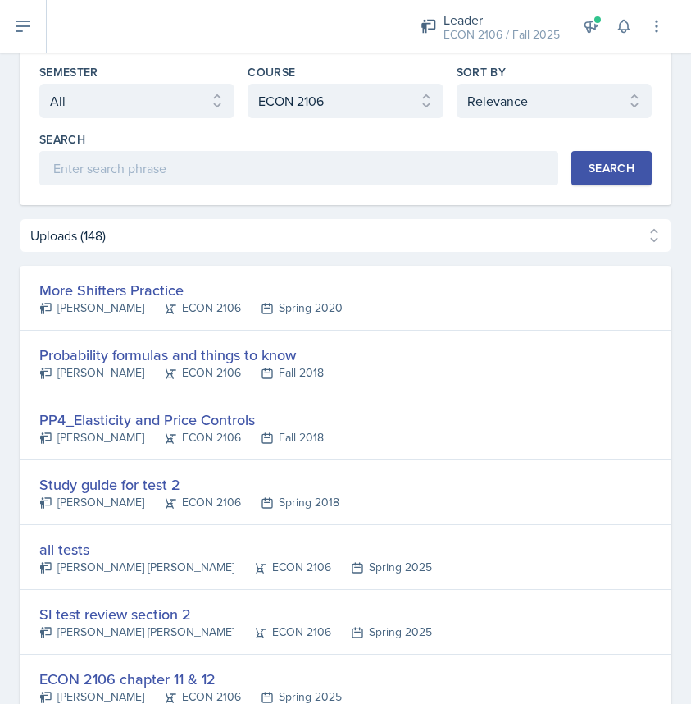
scroll to position [0, 0]
